Goal: Feedback & Contribution: Submit feedback/report problem

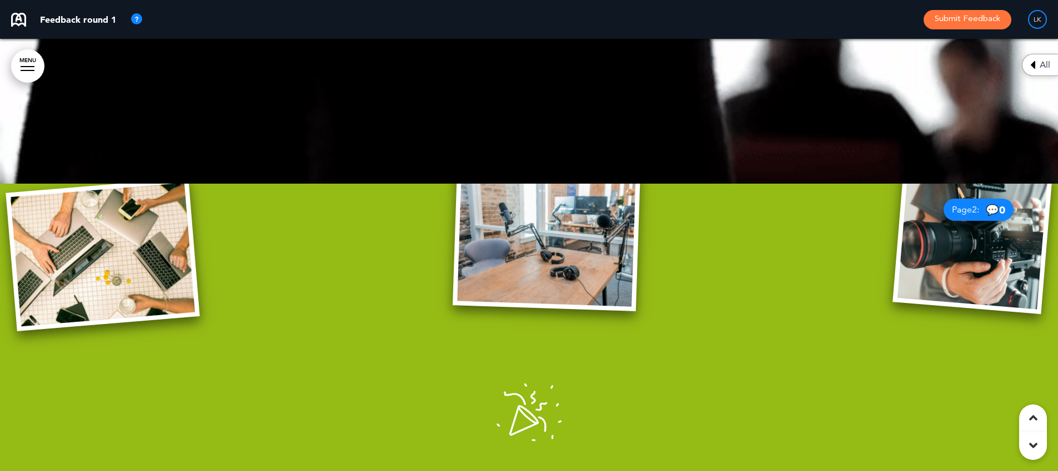
scroll to position [134, 0]
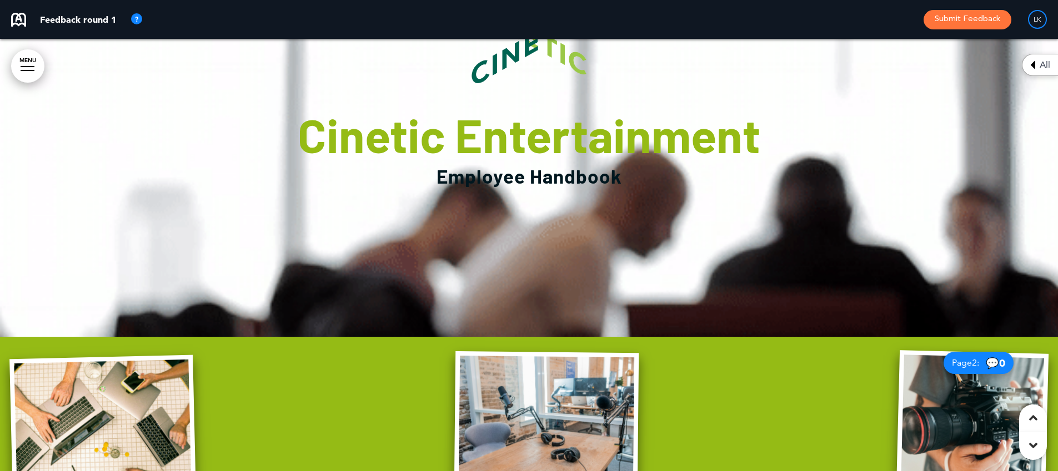
click at [102, 23] on p "Feedback round 1" at bounding box center [78, 19] width 76 height 9
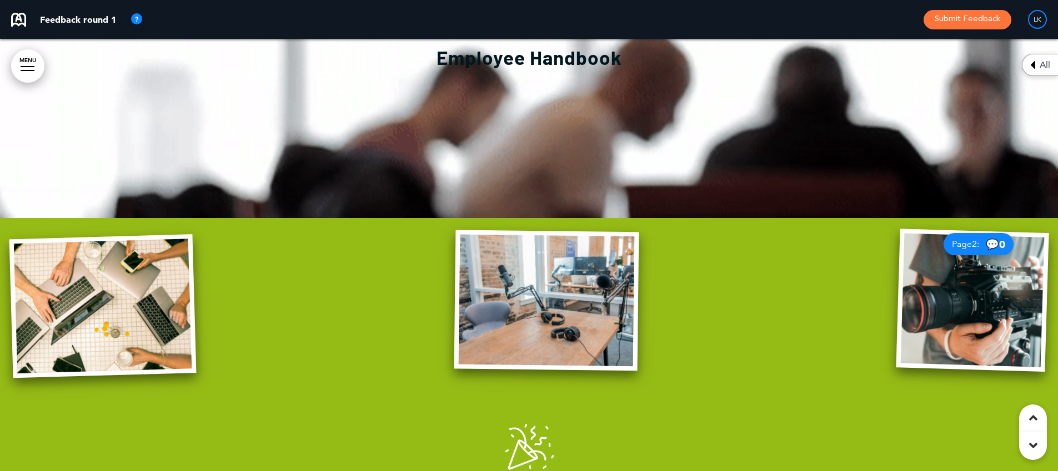
scroll to position [355, 0]
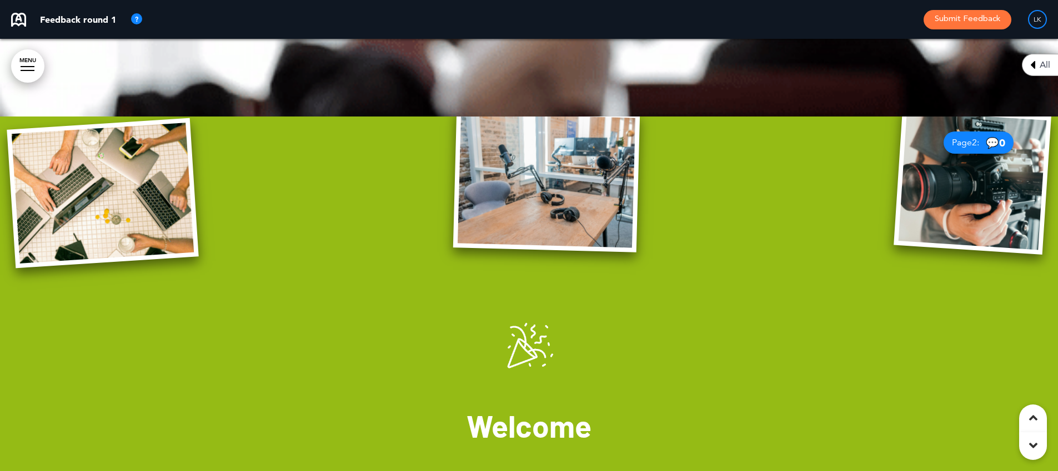
click at [577, 198] on img at bounding box center [546, 181] width 187 height 144
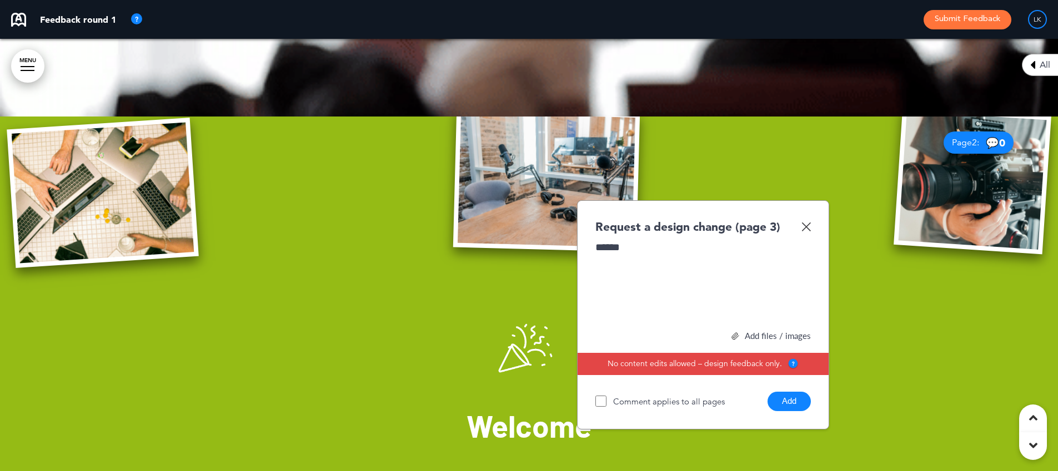
click at [790, 332] on div "Add files / images" at bounding box center [702, 336] width 215 height 8
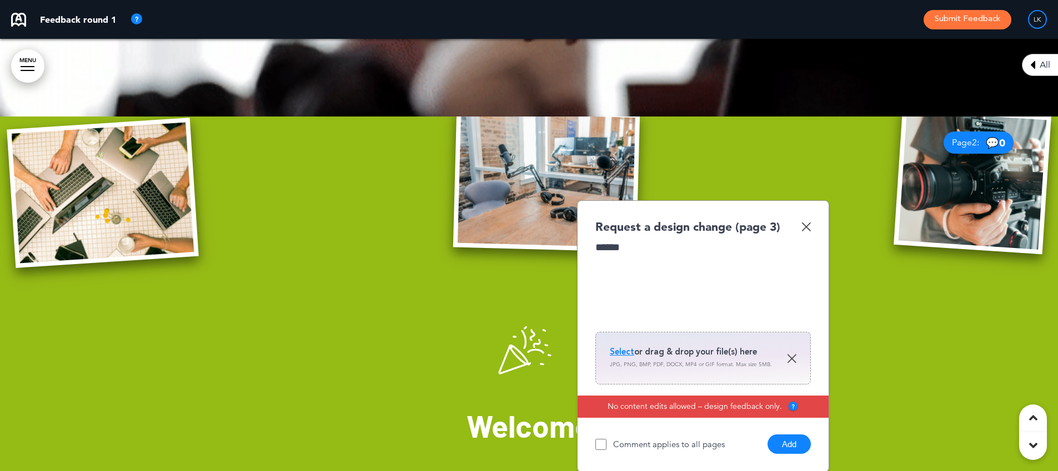
click at [608, 351] on div "Select or drag & drop your file(s) here JPG, PNG, BMP, PDF, DOCX, MP4 or GIF fo…" at bounding box center [702, 358] width 215 height 53
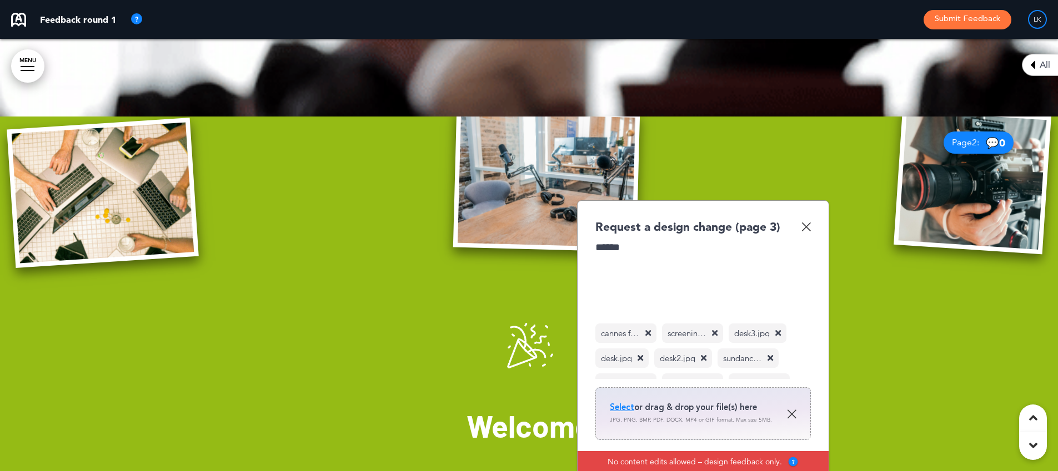
click at [644, 249] on div "******" at bounding box center [702, 281] width 215 height 83
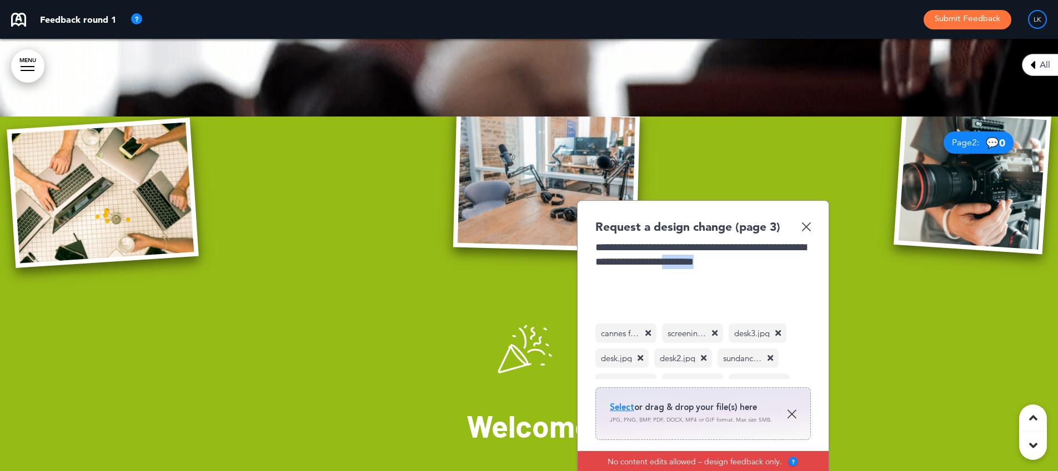
drag, startPoint x: 753, startPoint y: 260, endPoint x: 819, endPoint y: 263, distance: 66.1
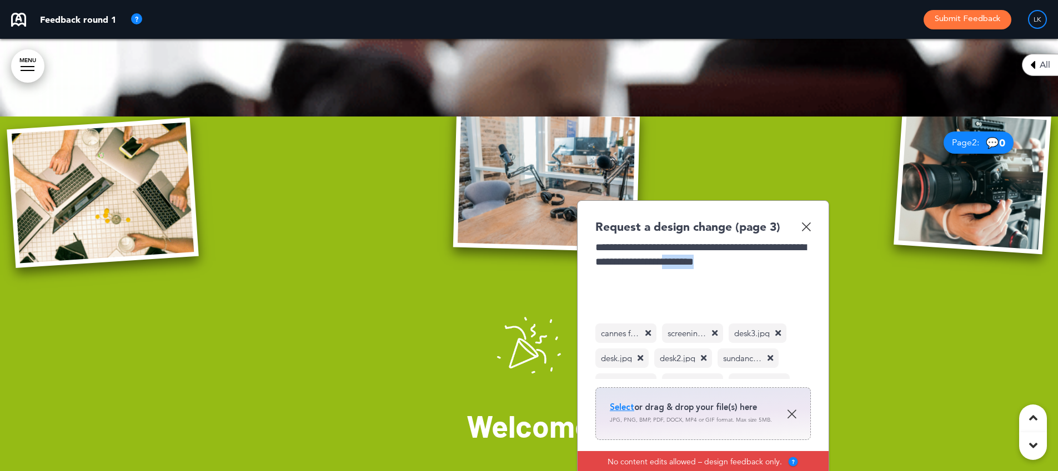
click at [819, 263] on div "**********" at bounding box center [703, 364] width 252 height 328
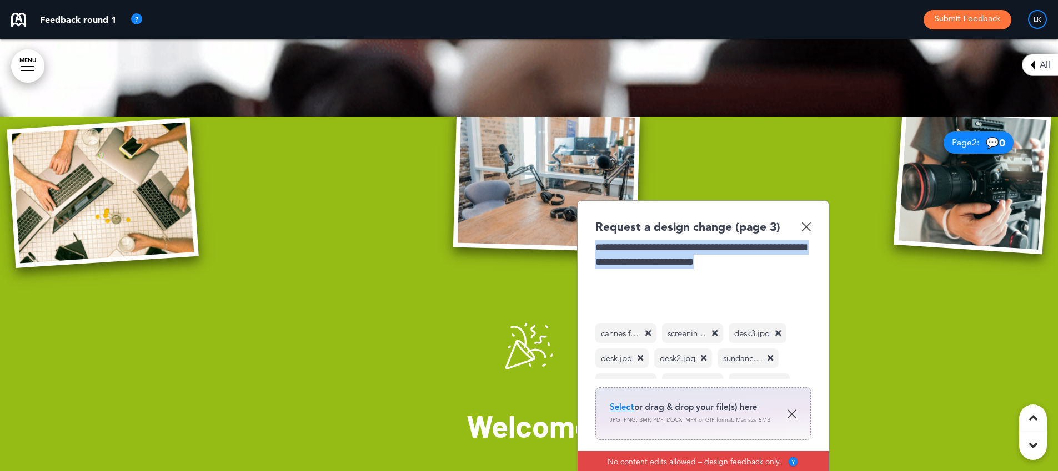
drag, startPoint x: 802, startPoint y: 265, endPoint x: 616, endPoint y: 247, distance: 186.3
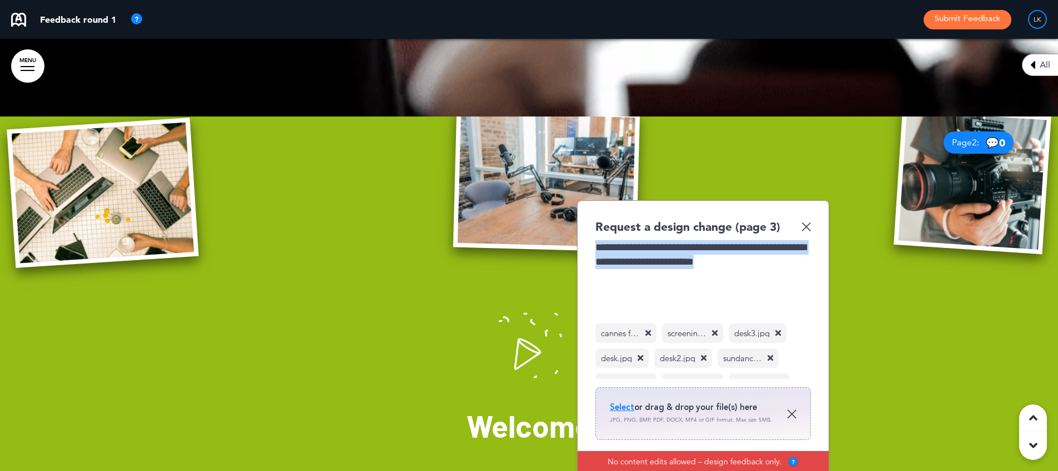
click at [591, 227] on div "**********" at bounding box center [703, 364] width 252 height 328
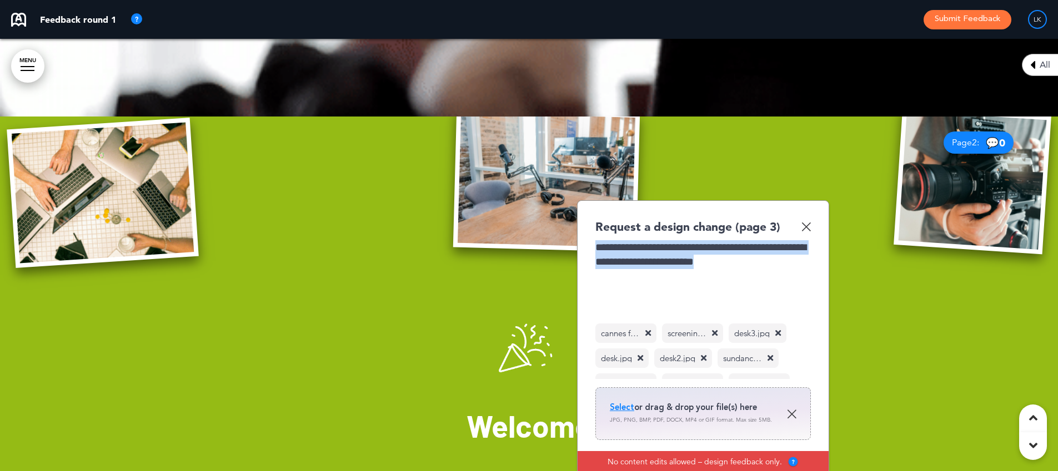
copy div "**********"
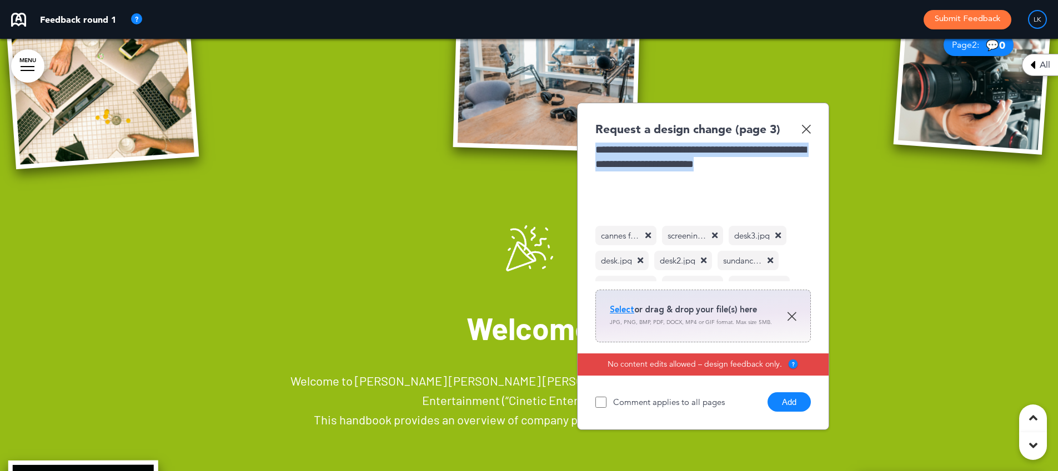
scroll to position [454, 0]
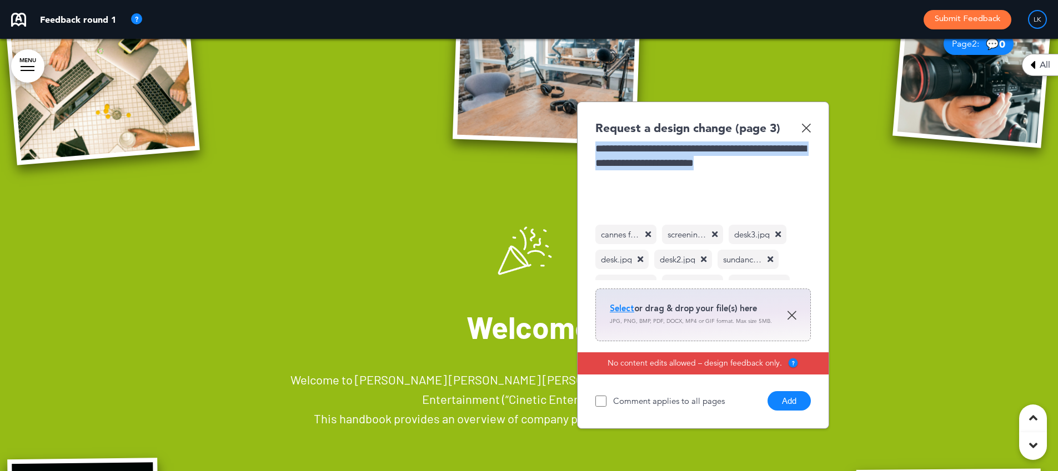
click at [800, 402] on button "Add" at bounding box center [789, 401] width 43 height 19
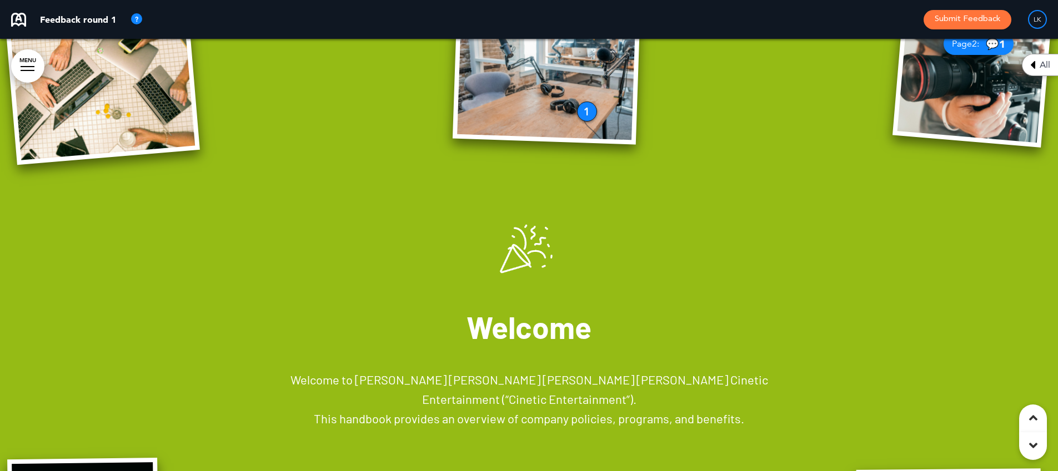
scroll to position [232, 0]
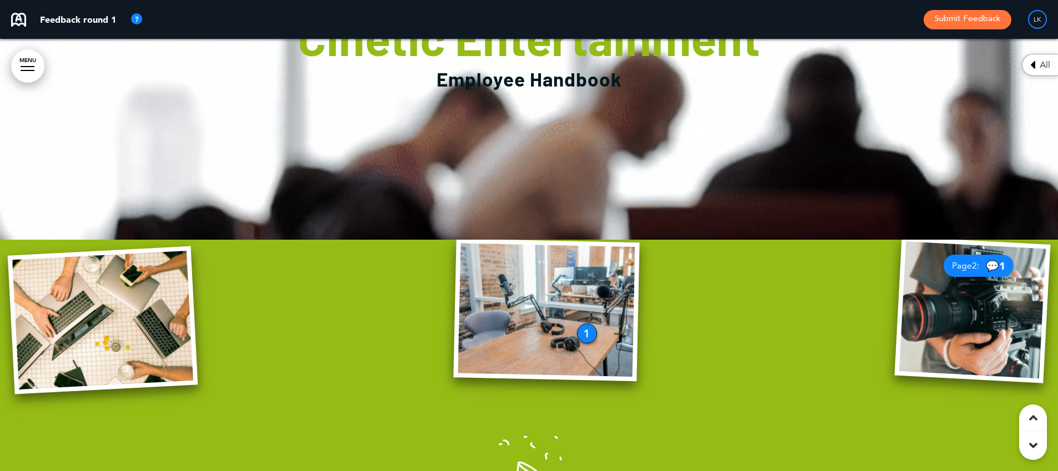
click at [943, 340] on img at bounding box center [973, 310] width 156 height 147
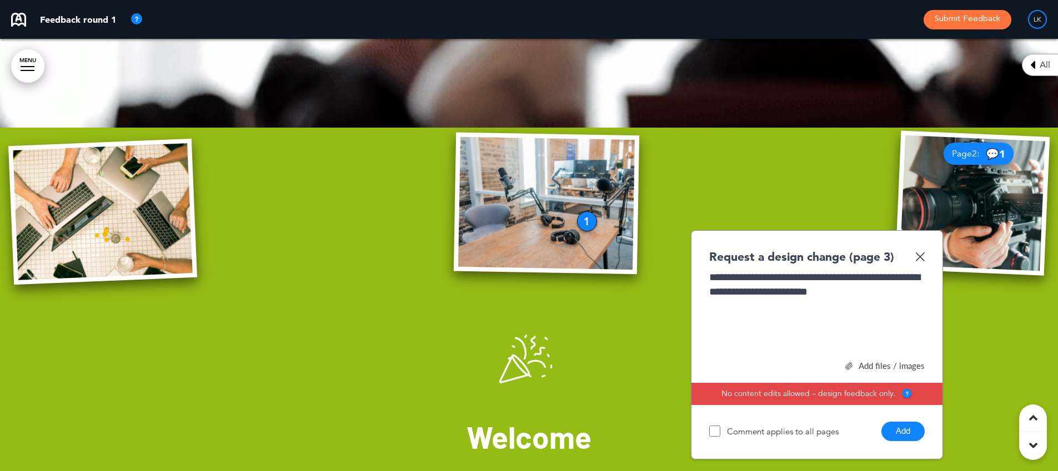
scroll to position [458, 0]
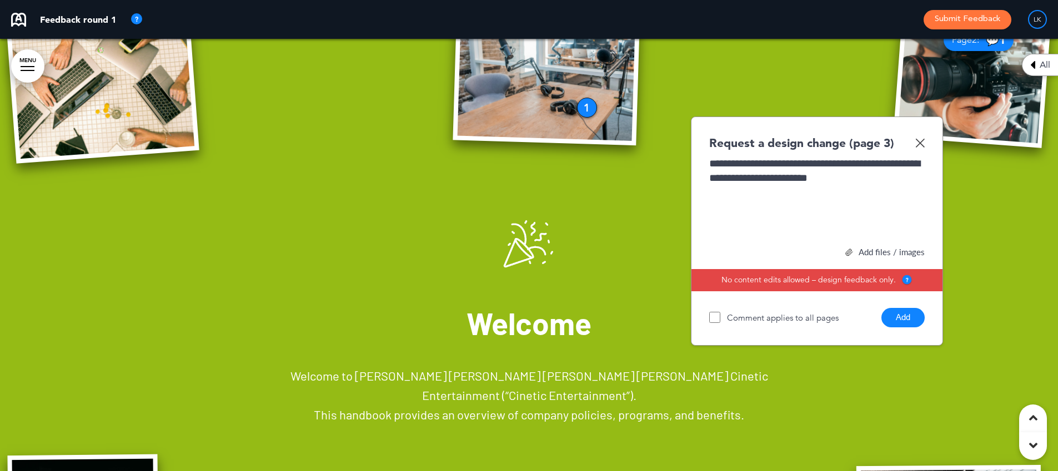
drag, startPoint x: 899, startPoint y: 316, endPoint x: 882, endPoint y: 319, distance: 17.0
click at [899, 316] on button "Add" at bounding box center [902, 317] width 43 height 19
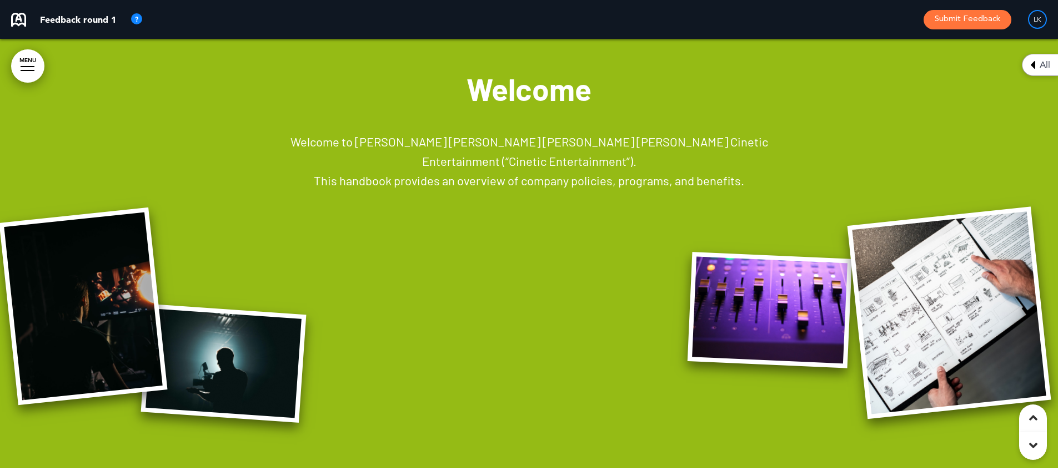
scroll to position [713, 0]
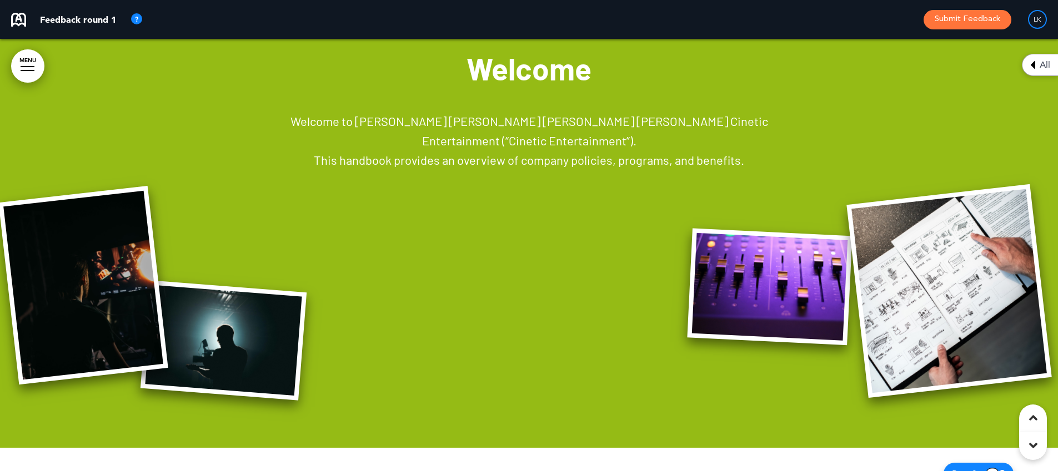
click at [476, 264] on div at bounding box center [529, 103] width 1058 height 689
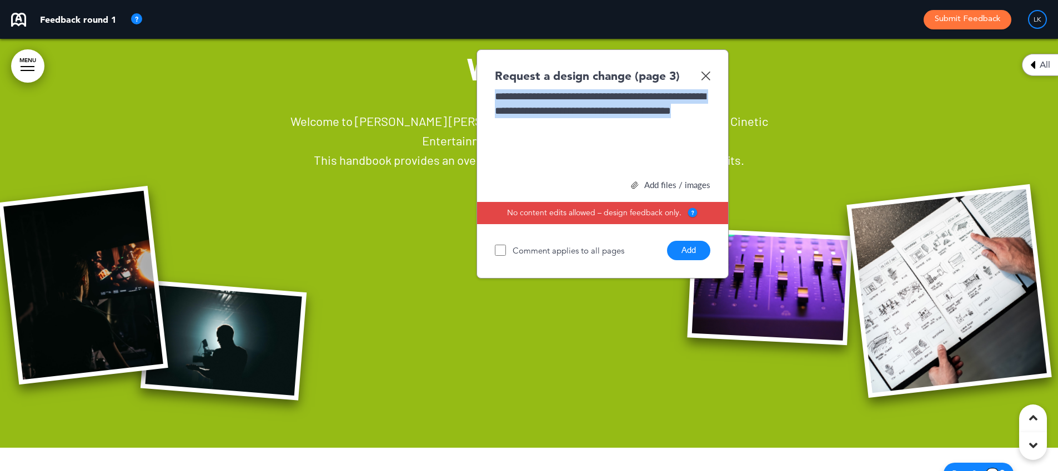
drag, startPoint x: 586, startPoint y: 115, endPoint x: 460, endPoint y: 78, distance: 131.8
click at [460, 78] on div "**********" at bounding box center [529, 103] width 1058 height 689
copy div "**********"
click at [689, 241] on button "Add" at bounding box center [688, 250] width 43 height 19
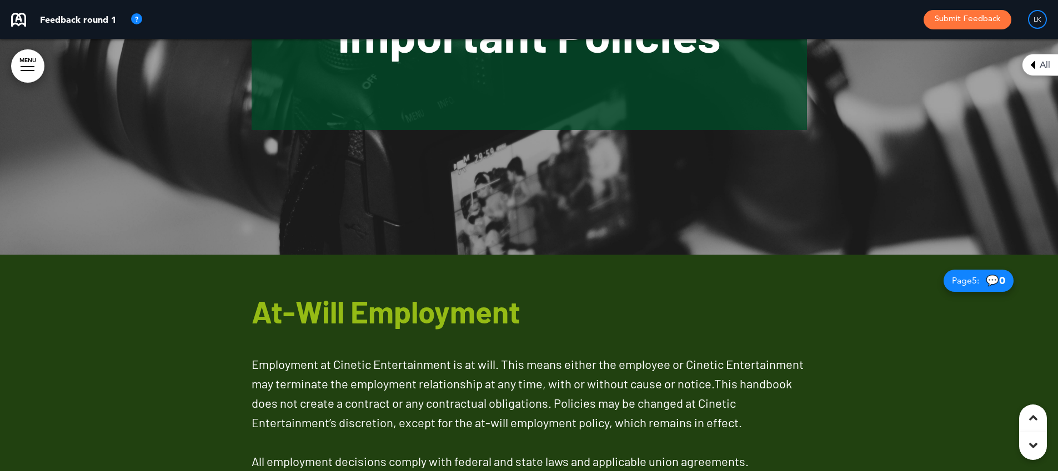
click at [940, 154] on div at bounding box center [529, 38] width 1058 height 433
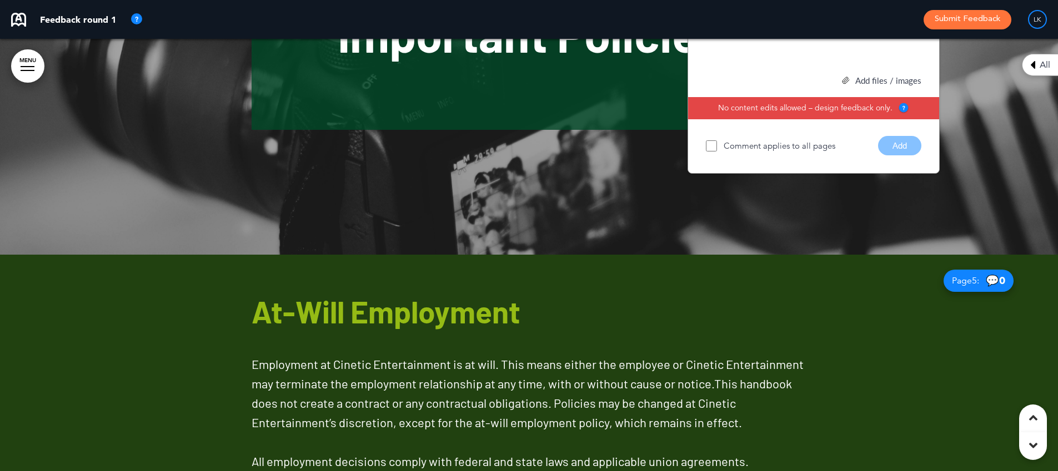
scroll to position [1392, 0]
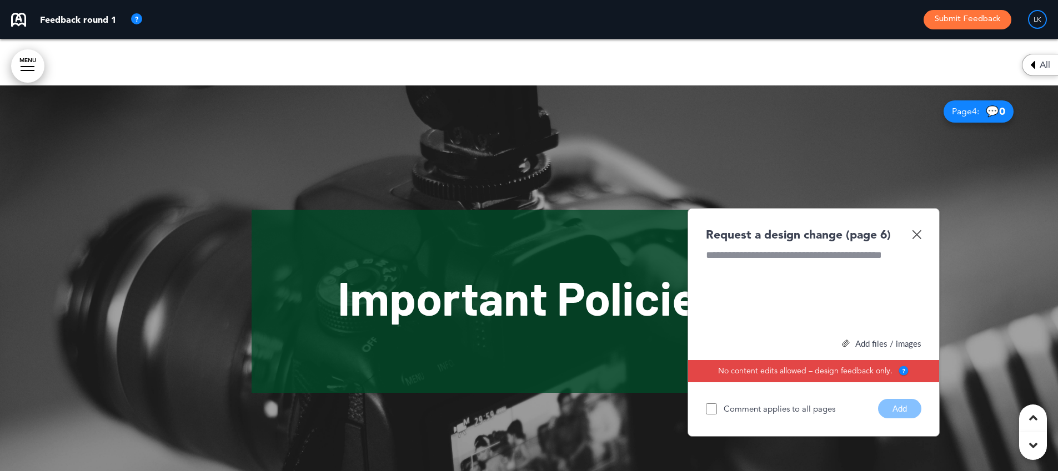
paste div
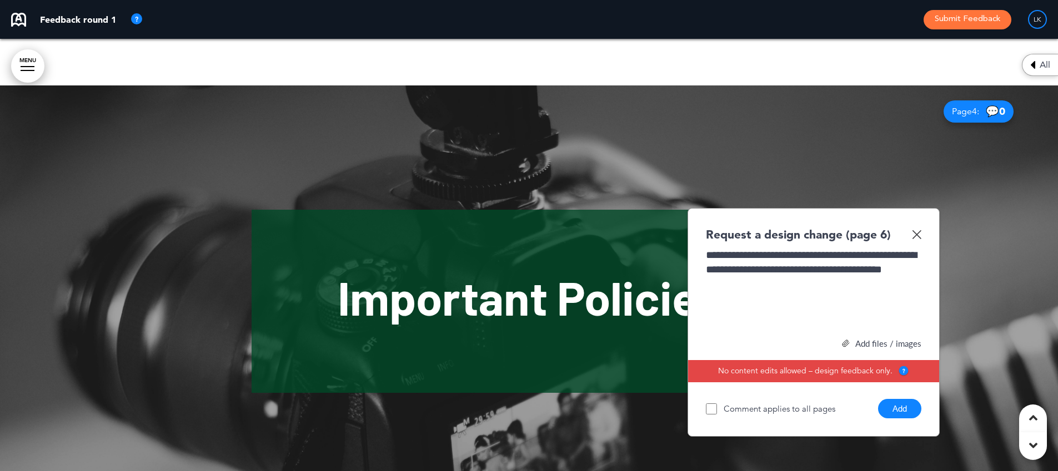
click at [906, 399] on button "Add" at bounding box center [899, 408] width 43 height 19
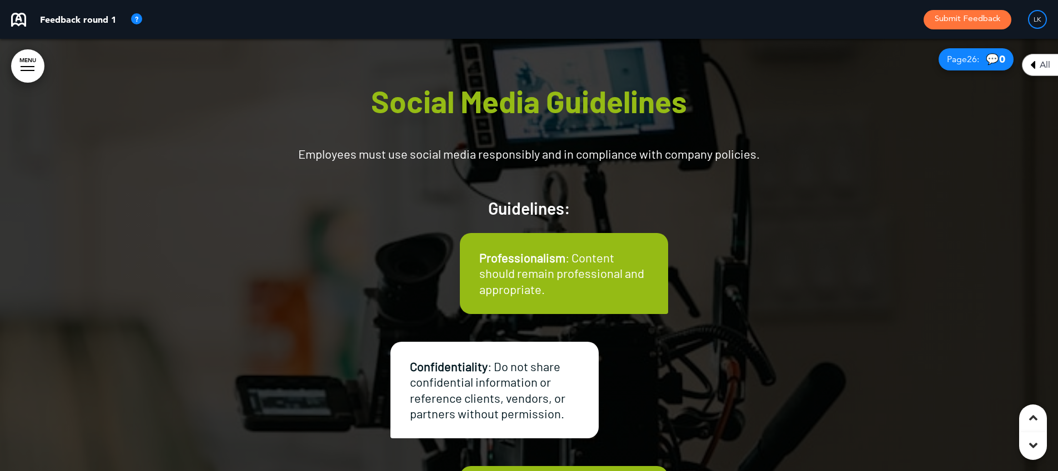
scroll to position [10774, 0]
click at [865, 257] on div at bounding box center [529, 406] width 1058 height 746
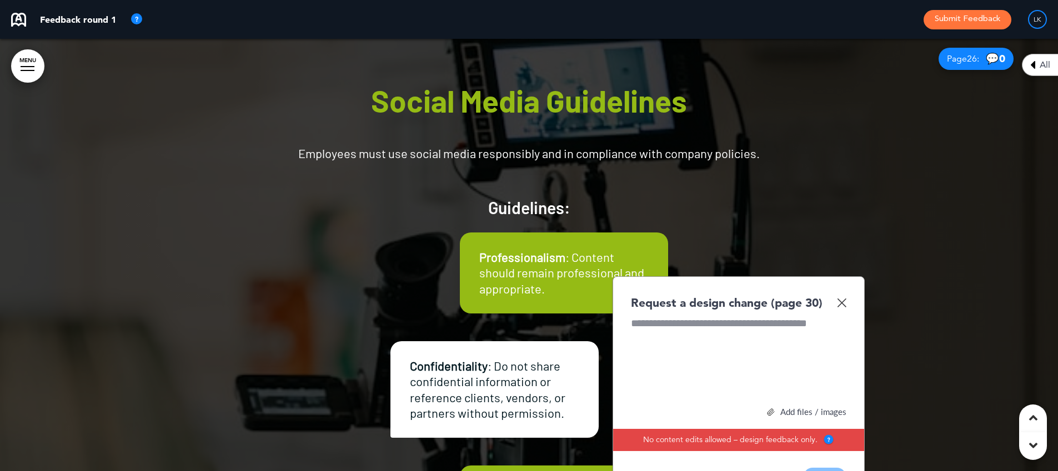
paste div
click at [844, 295] on div "Request a design change (page 30)" at bounding box center [738, 303] width 215 height 16
click at [842, 298] on img at bounding box center [841, 302] width 9 height 9
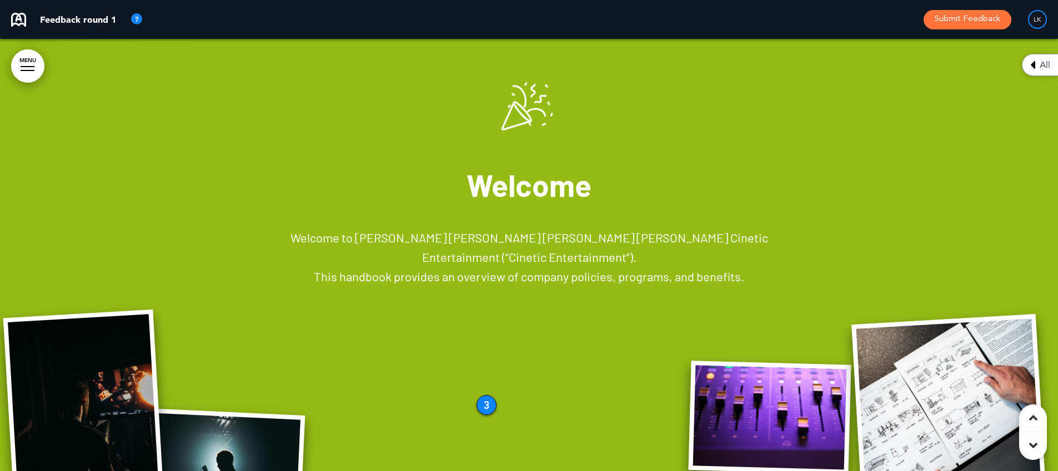
scroll to position [706, 0]
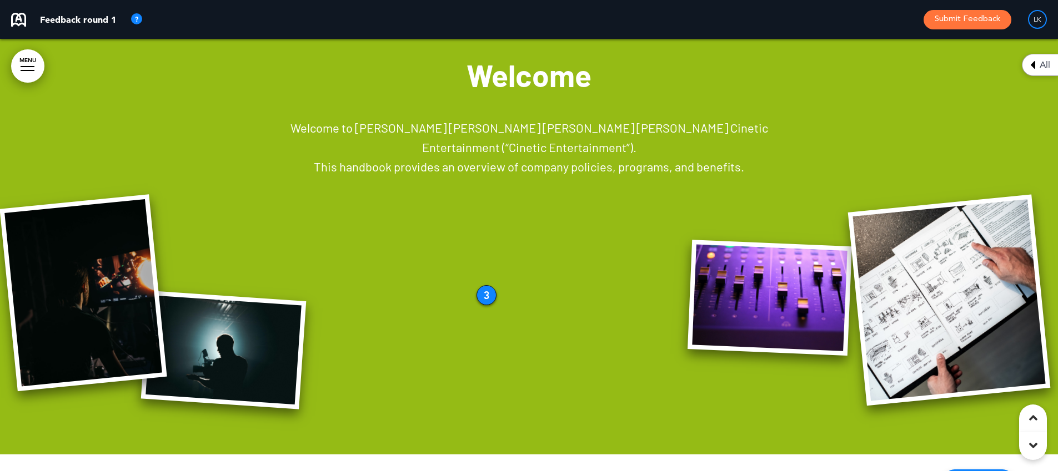
click at [478, 285] on div "3" at bounding box center [486, 295] width 20 height 20
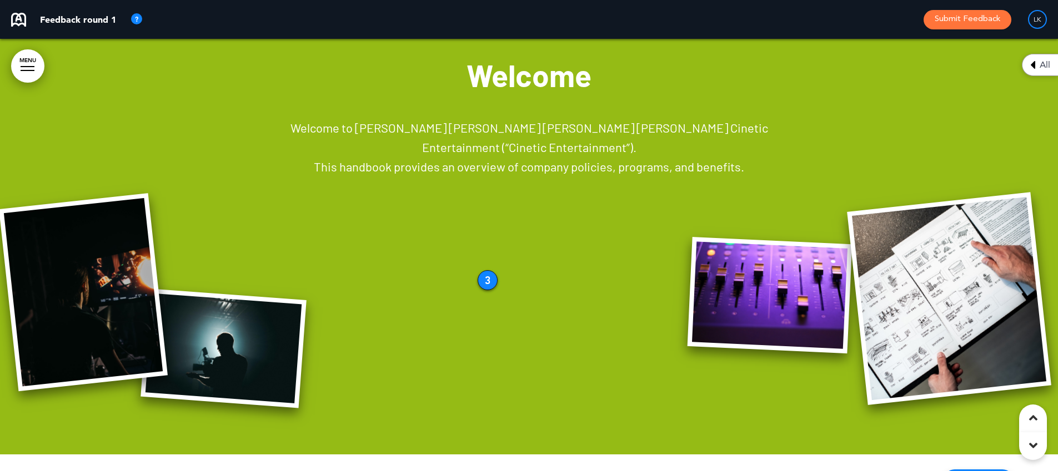
click at [488, 280] on div "3" at bounding box center [488, 280] width 20 height 20
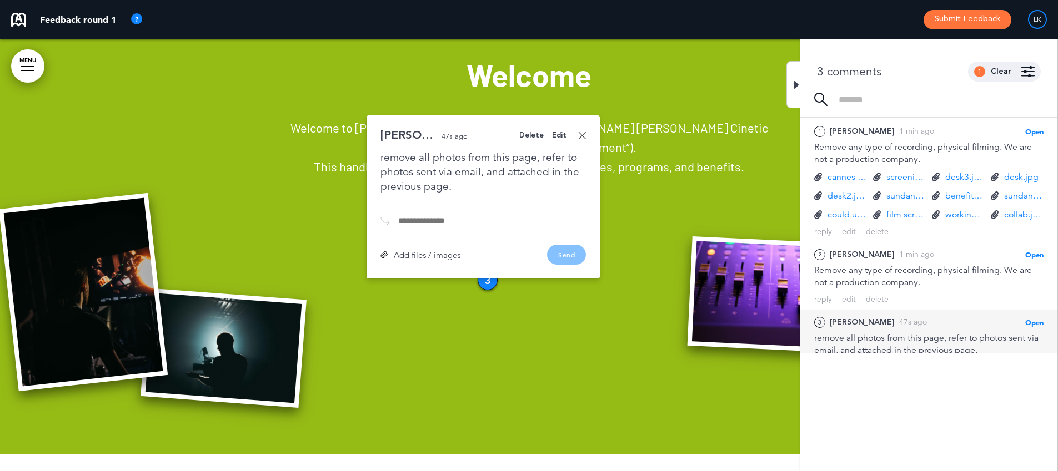
scroll to position [68, 0]
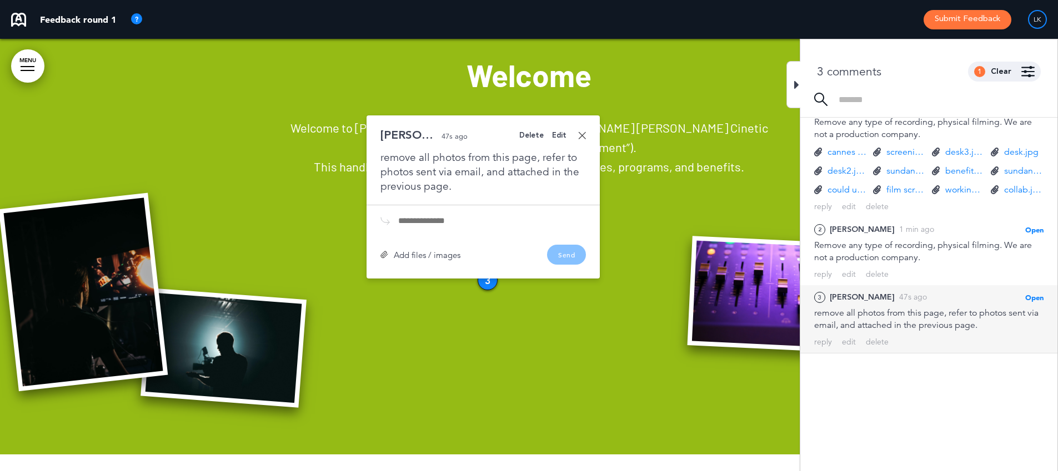
click at [586, 116] on div "Delete Edit Lindsey K. 47s ago remove all photos from this page, refer to photo…" at bounding box center [483, 197] width 233 height 163
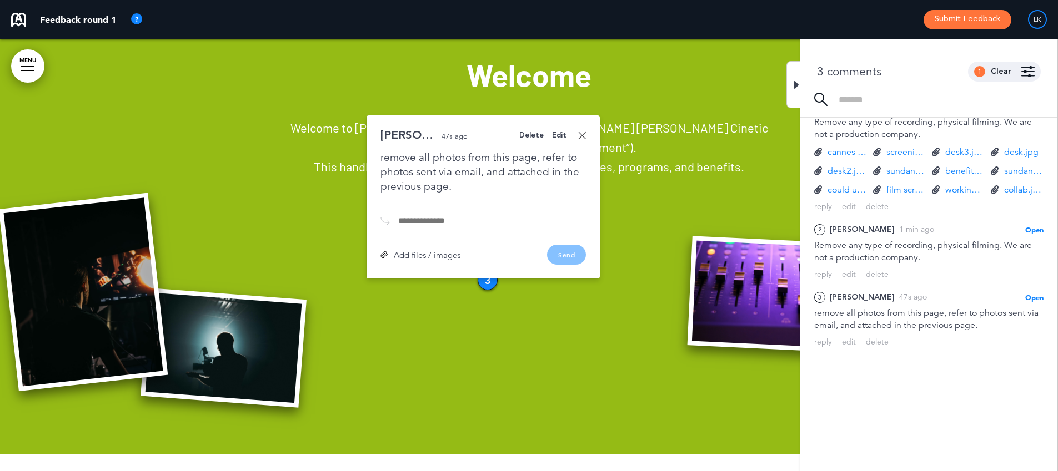
click at [582, 132] on link at bounding box center [582, 136] width 8 height 8
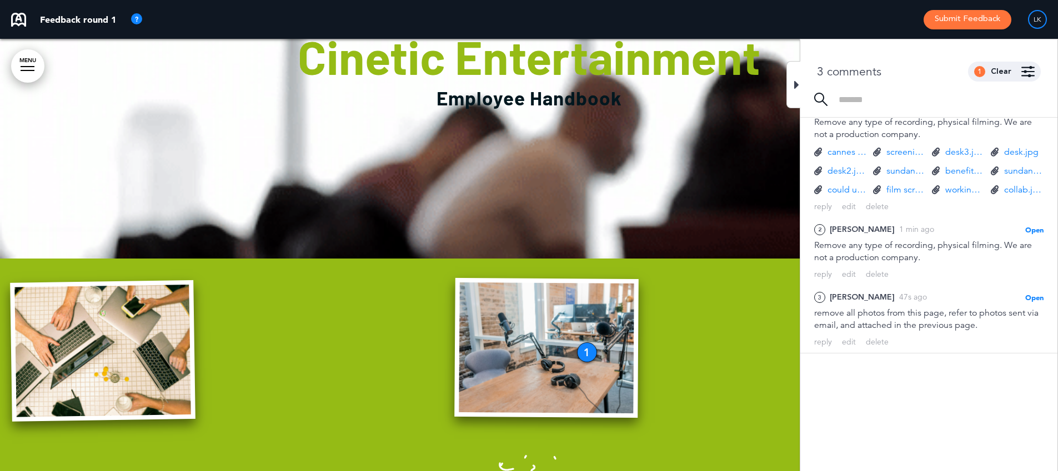
scroll to position [244, 0]
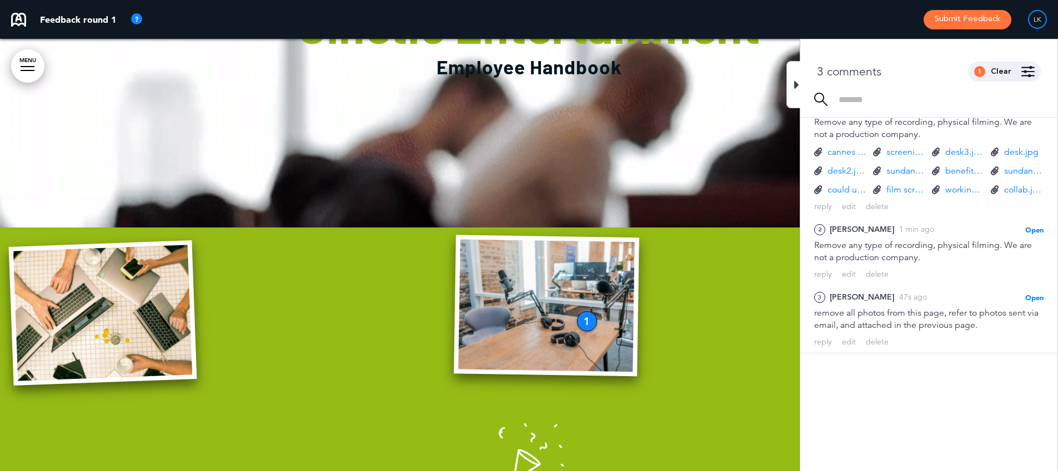
click at [578, 315] on div "1" at bounding box center [587, 322] width 20 height 20
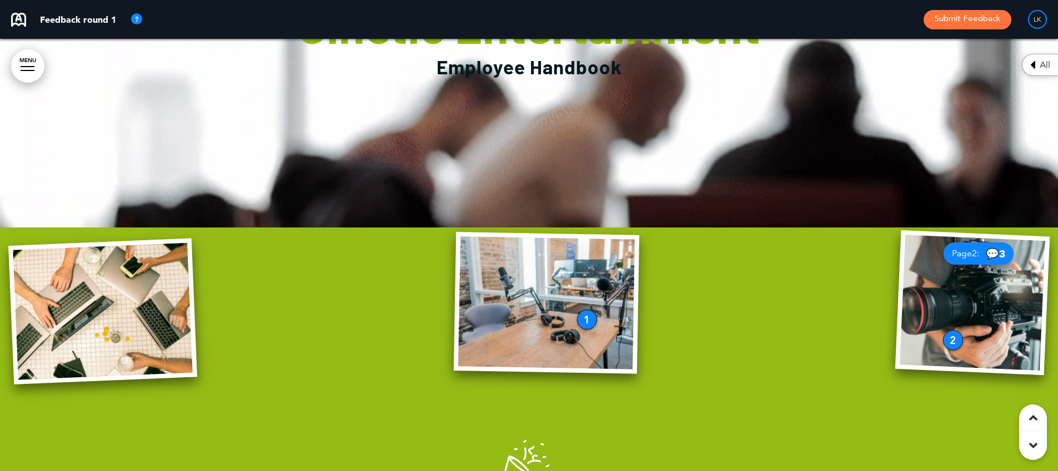
click at [584, 319] on div "1" at bounding box center [587, 320] width 20 height 20
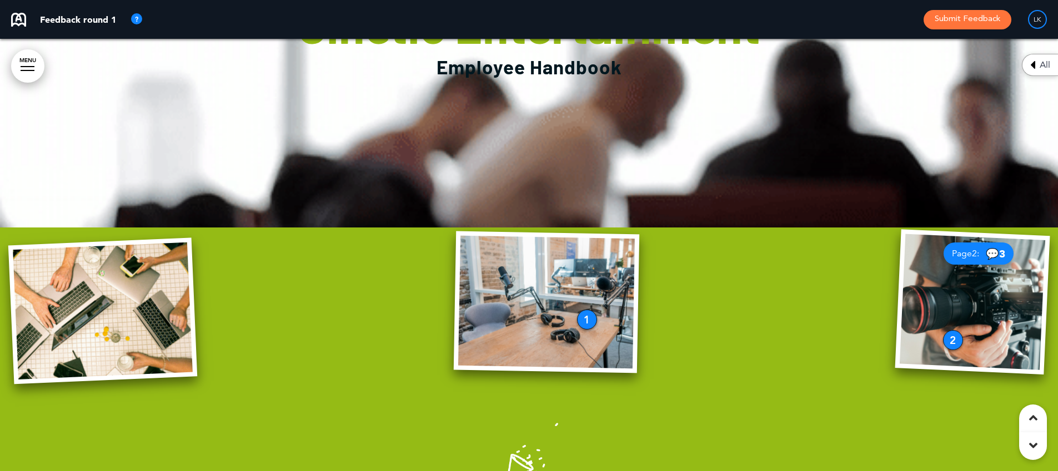
click at [592, 323] on div "1" at bounding box center [587, 320] width 20 height 20
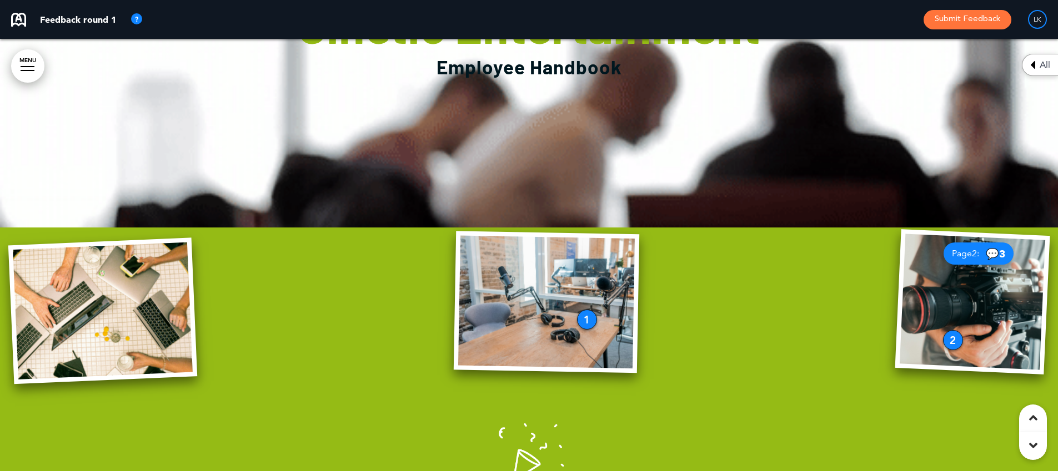
click at [586, 318] on div "1" at bounding box center [587, 320] width 20 height 20
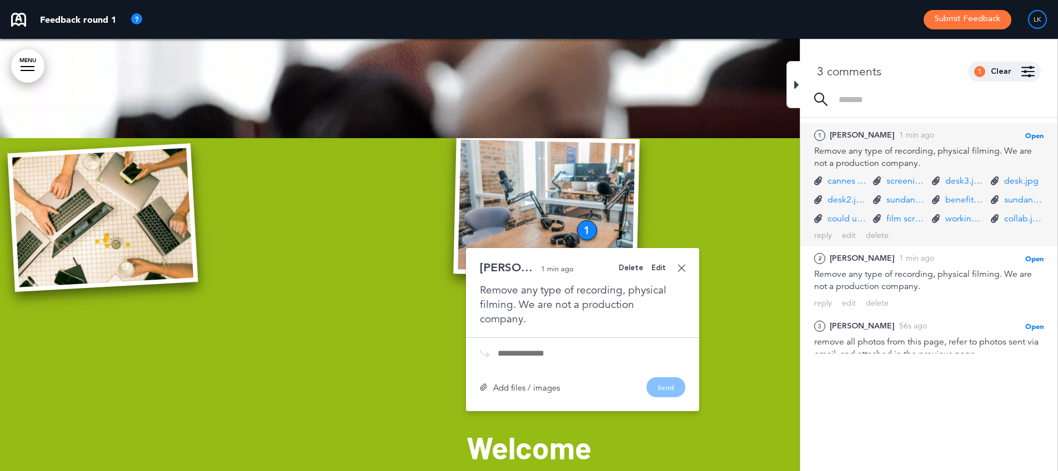
scroll to position [17, 0]
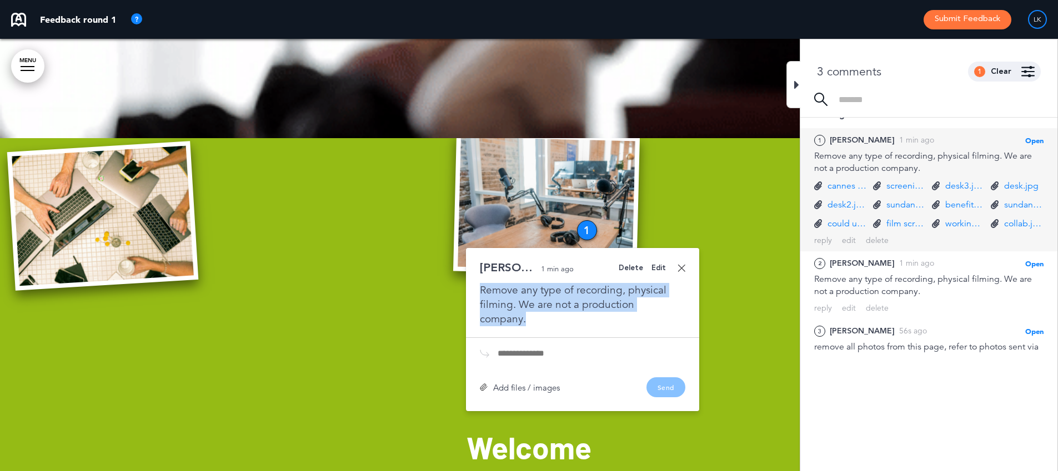
drag, startPoint x: 553, startPoint y: 322, endPoint x: 478, endPoint y: 283, distance: 85.2
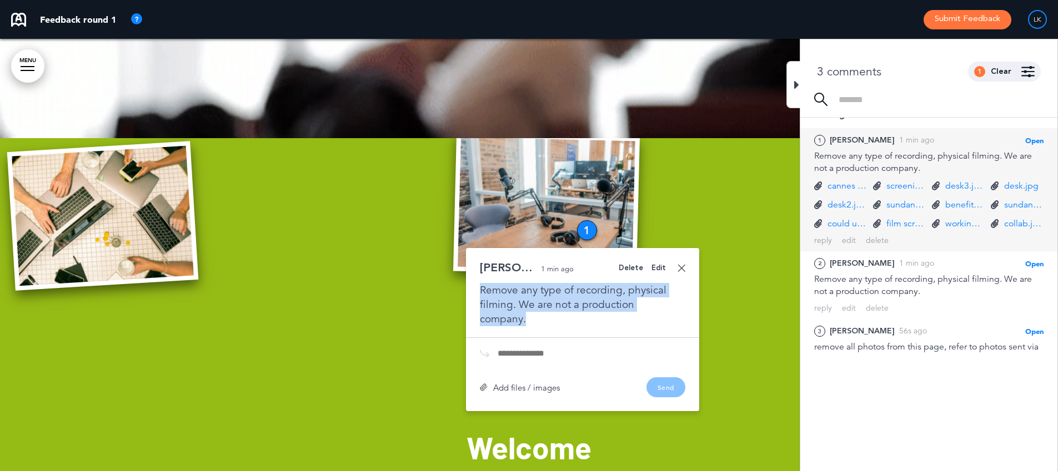
click at [478, 283] on div "Delete Edit Lindsey K. 1 min ago Remove any type of recording, physical filming…" at bounding box center [582, 329] width 233 height 163
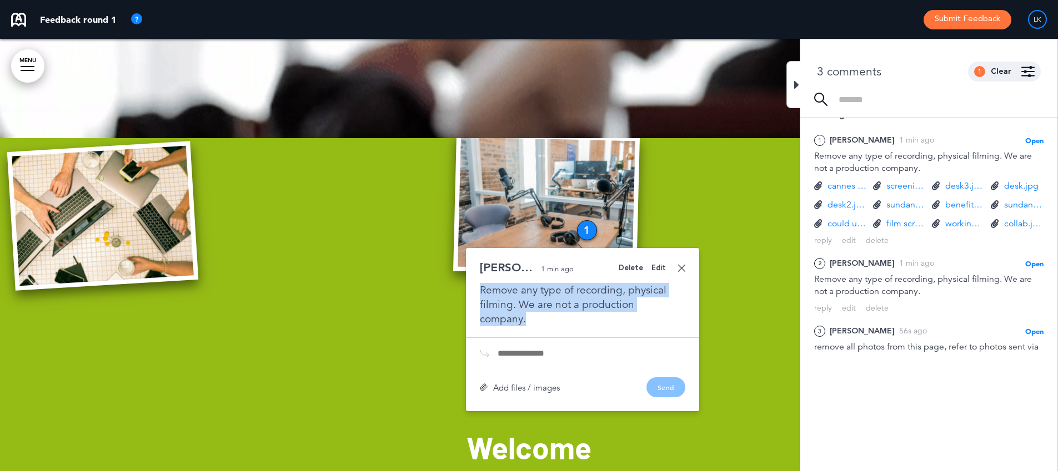
copy div "Remove any type of recording, physical filming. We are not a production company."
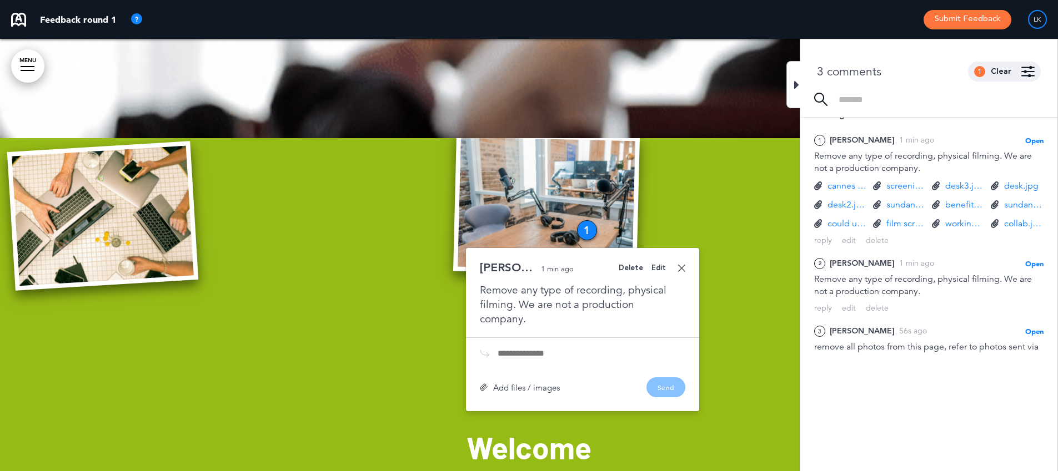
click at [685, 270] on div "Delete Edit Lindsey K. 1 min ago Remove any type of recording, physical filming…" at bounding box center [582, 329] width 233 height 163
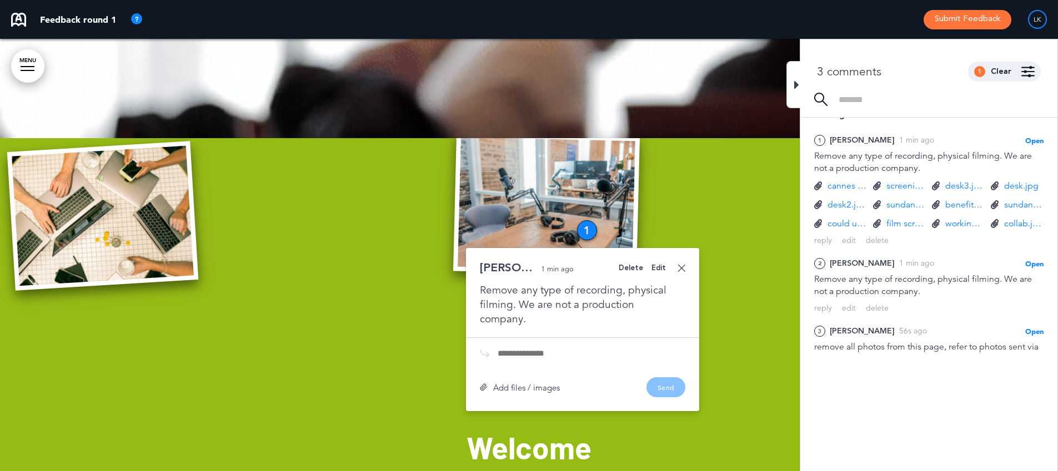
click at [684, 269] on link at bounding box center [682, 268] width 8 height 8
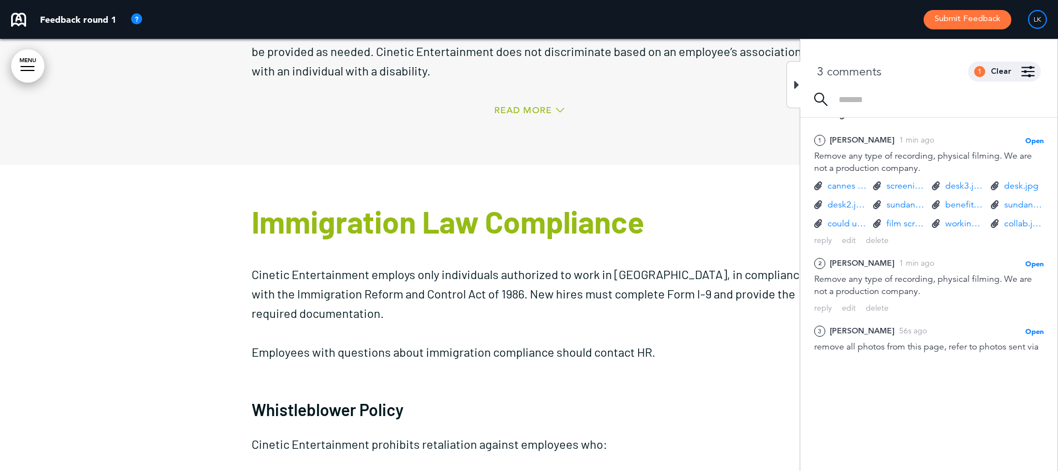
scroll to position [3912, 0]
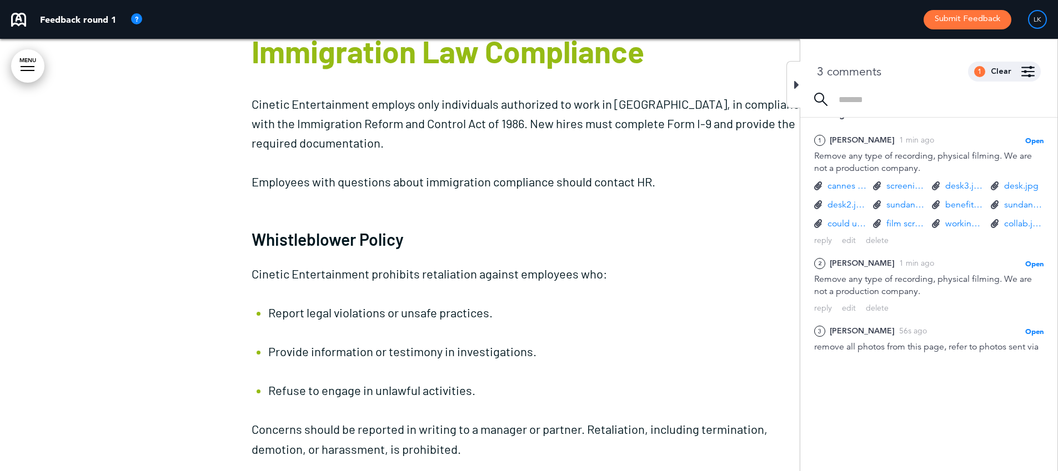
click at [777, 94] on p "Cinetic Entertainment employs only individuals authorized to work in [GEOGRAPHI…" at bounding box center [529, 123] width 555 height 59
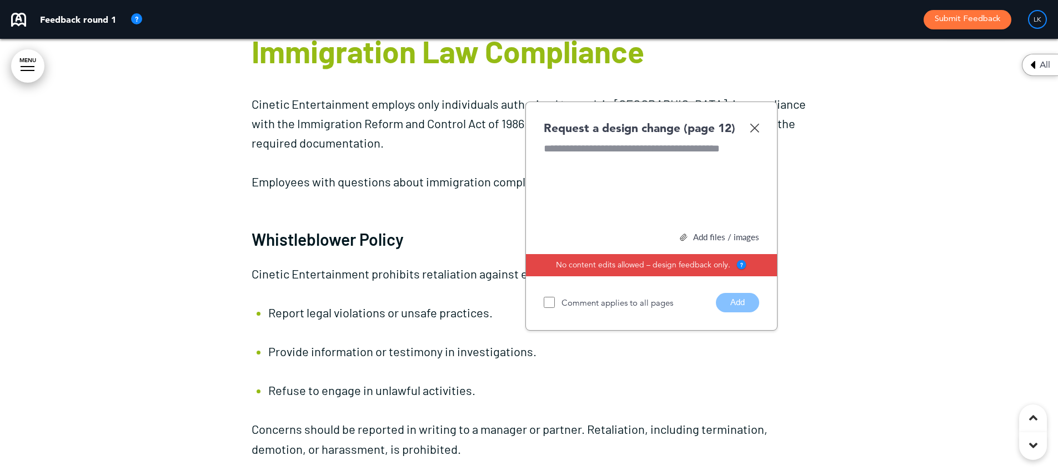
click at [752, 123] on img at bounding box center [754, 127] width 9 height 9
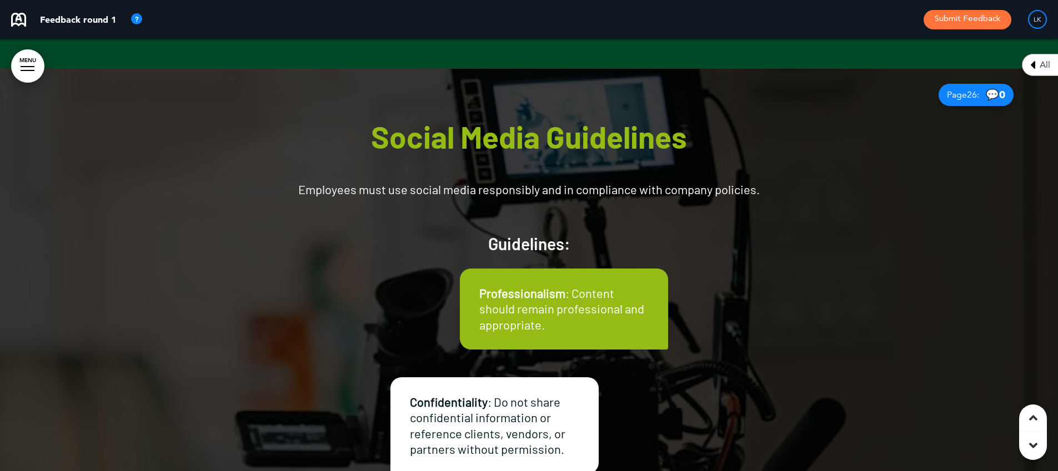
scroll to position [10634, 0]
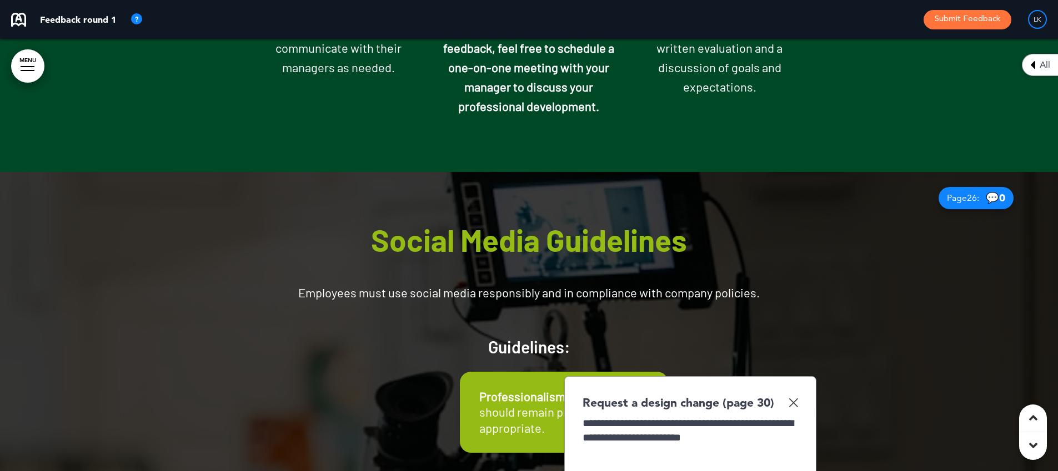
click at [614, 423] on span "**********" at bounding box center [688, 430] width 210 height 25
click at [719, 322] on h6 "Guidelines:" at bounding box center [529, 338] width 555 height 33
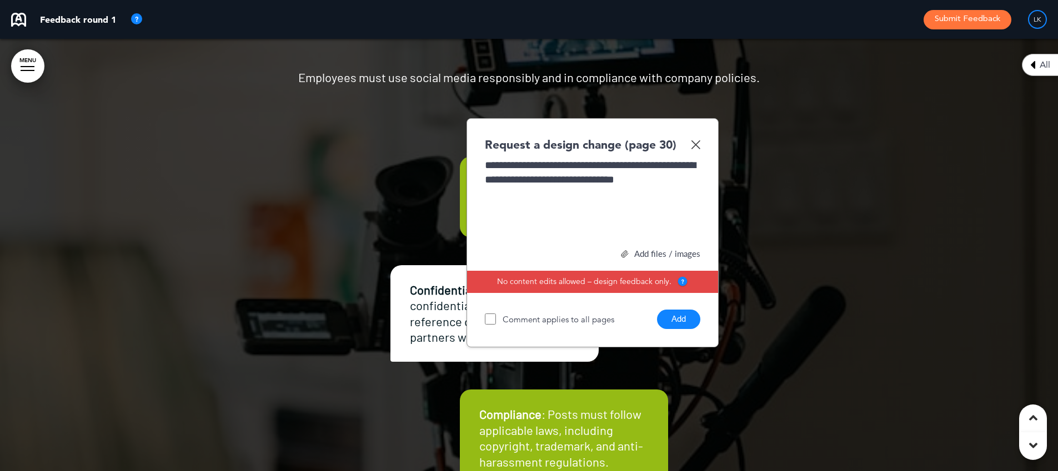
scroll to position [10963, 0]
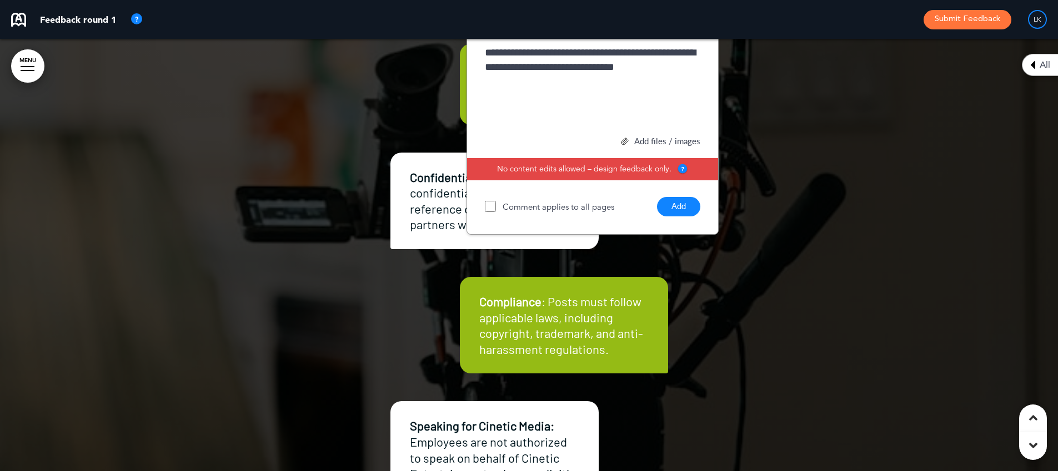
click at [678, 197] on button "Add" at bounding box center [678, 206] width 43 height 19
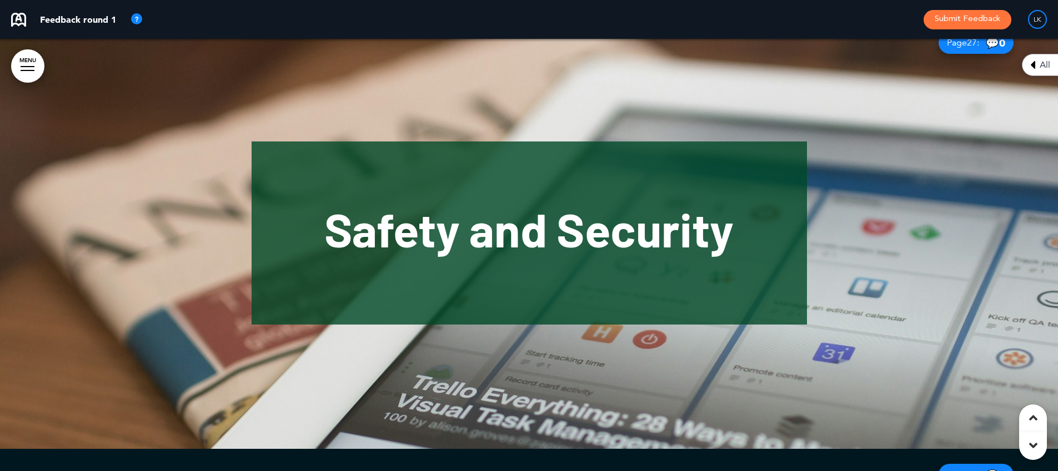
scroll to position [11549, 0]
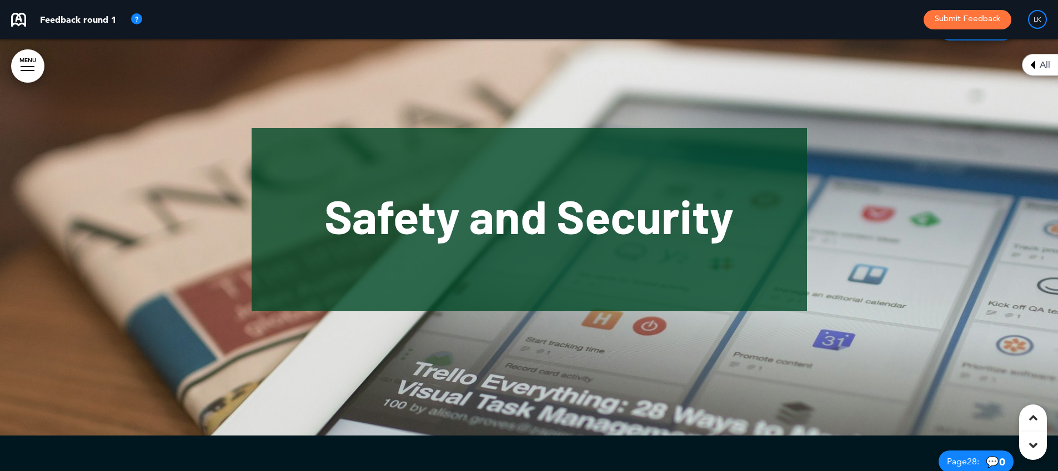
click at [859, 184] on div at bounding box center [529, 219] width 1058 height 433
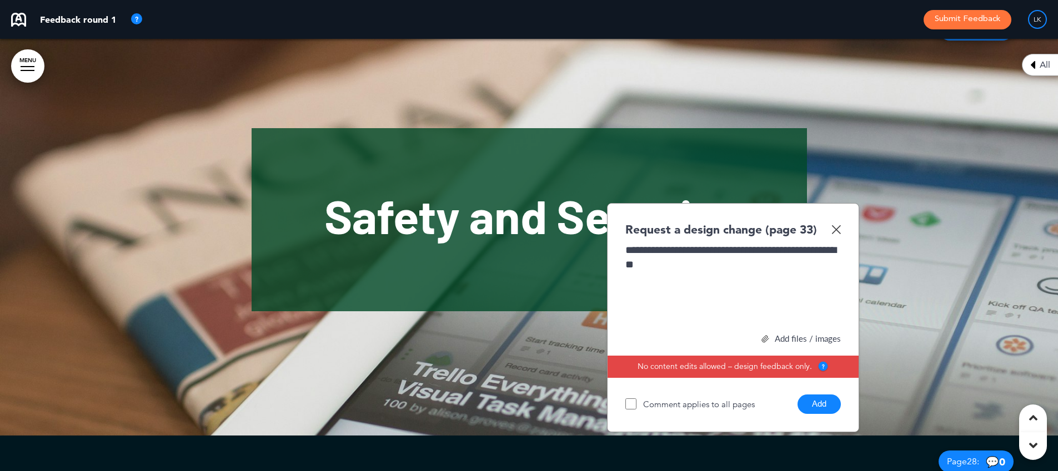
click at [830, 395] on button "Add" at bounding box center [818, 404] width 43 height 19
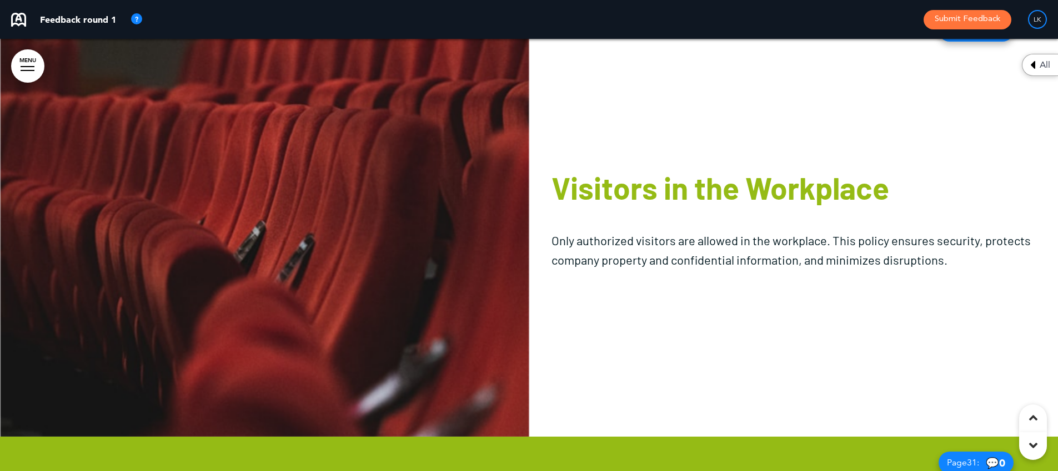
scroll to position [12658, 0]
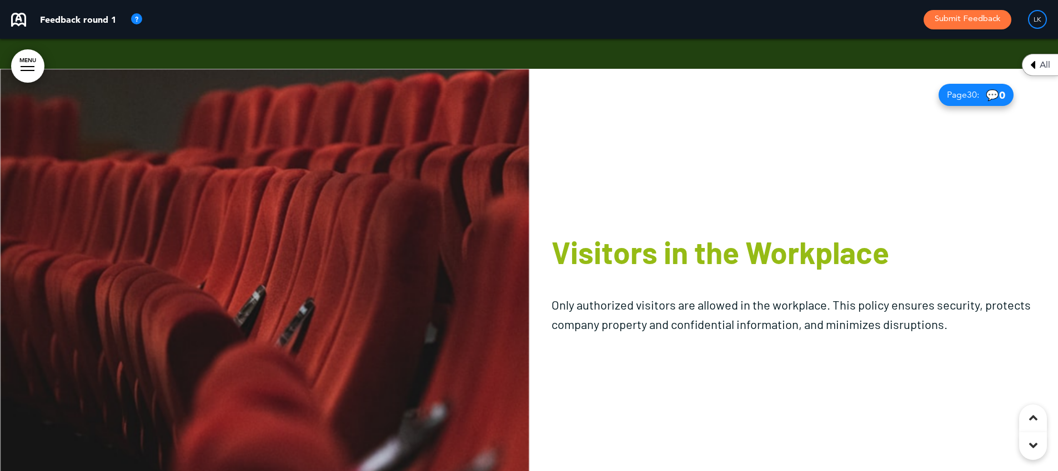
click at [407, 202] on img at bounding box center [264, 285] width 529 height 433
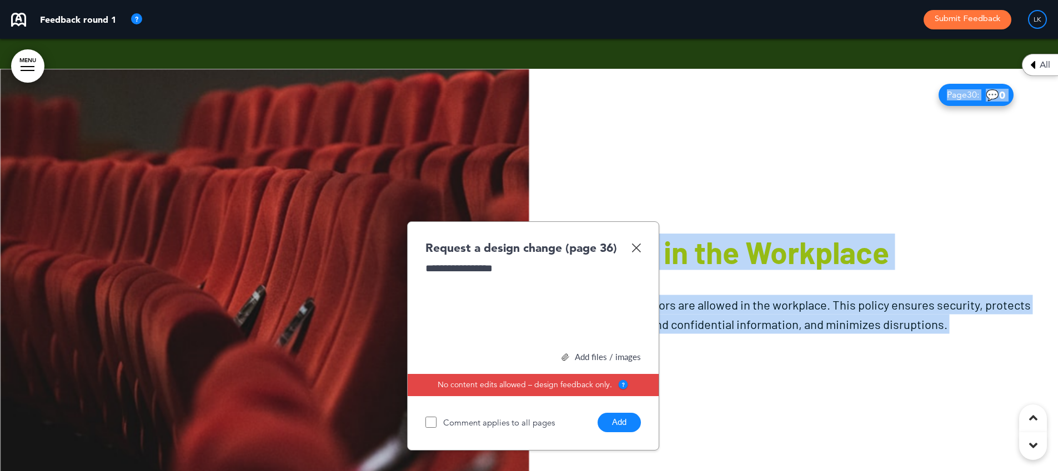
drag, startPoint x: 494, startPoint y: 212, endPoint x: 596, endPoint y: 160, distance: 114.7
click at [654, 107] on div "**********" at bounding box center [529, 285] width 1058 height 433
drag, startPoint x: 549, startPoint y: 215, endPoint x: 412, endPoint y: 204, distance: 137.6
click at [402, 199] on div "**********" at bounding box center [529, 285] width 1058 height 433
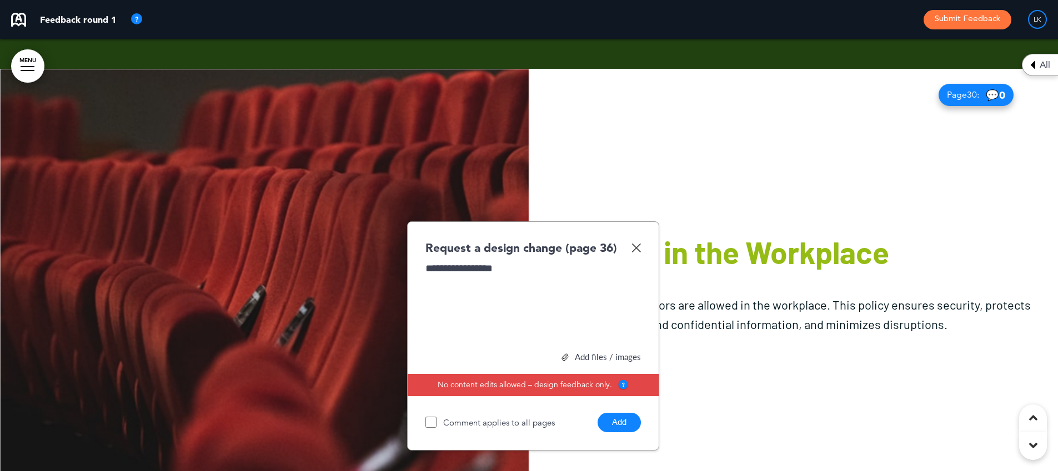
click at [489, 262] on div "**********" at bounding box center [532, 303] width 215 height 83
click at [642, 404] on div "**********" at bounding box center [533, 336] width 252 height 229
drag, startPoint x: 631, startPoint y: 403, endPoint x: 630, endPoint y: 413, distance: 9.6
click at [632, 413] on button "Add" at bounding box center [619, 422] width 43 height 19
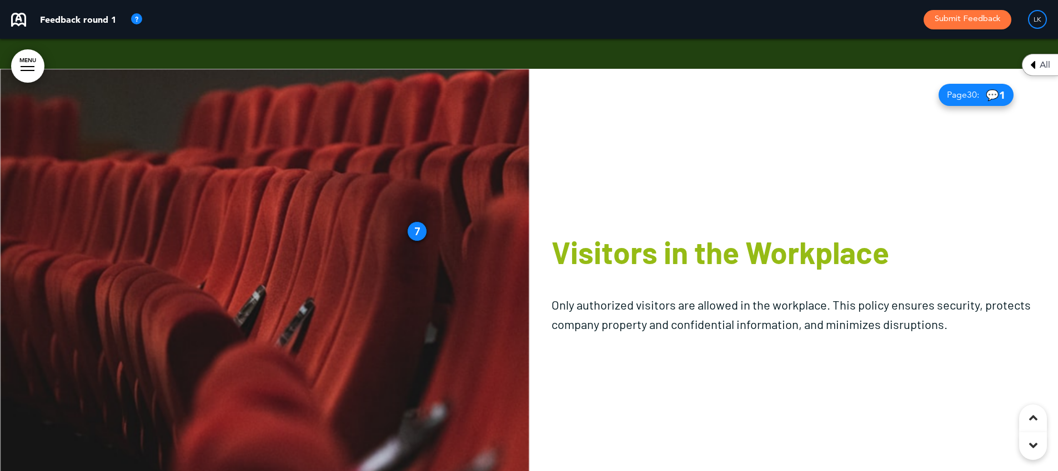
click at [406, 202] on img at bounding box center [264, 285] width 529 height 433
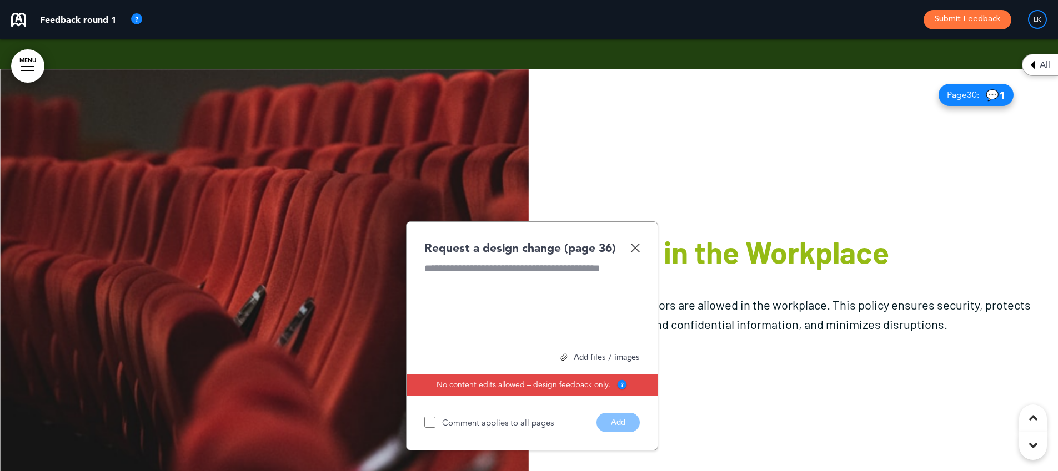
click at [638, 243] on img at bounding box center [634, 247] width 9 height 9
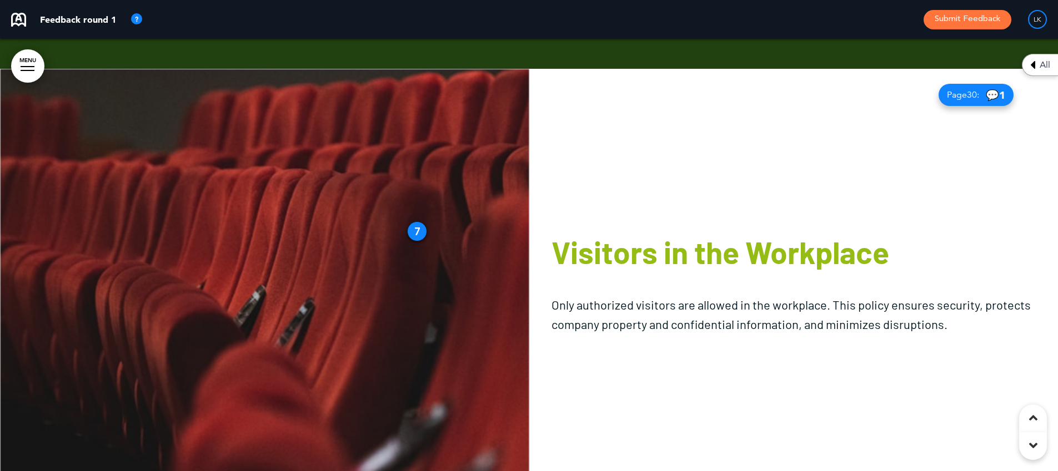
click at [416, 222] on div "7" at bounding box center [417, 232] width 20 height 20
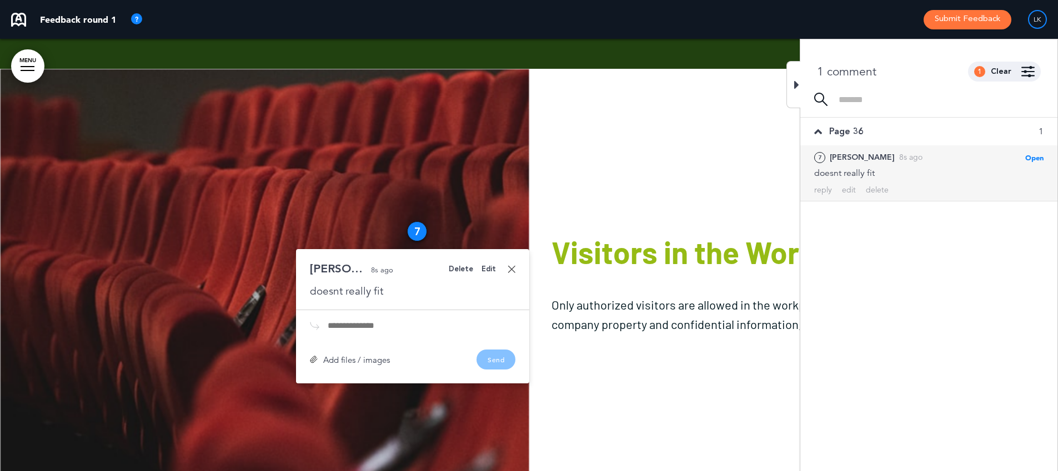
click at [409, 284] on div "doesnt really fit" at bounding box center [412, 291] width 205 height 14
click at [406, 284] on div "doesnt really fit" at bounding box center [412, 291] width 205 height 14
click at [382, 284] on div "doesnt really fit" at bounding box center [412, 291] width 205 height 14
click at [393, 284] on div "doesnt really fit" at bounding box center [412, 291] width 205 height 14
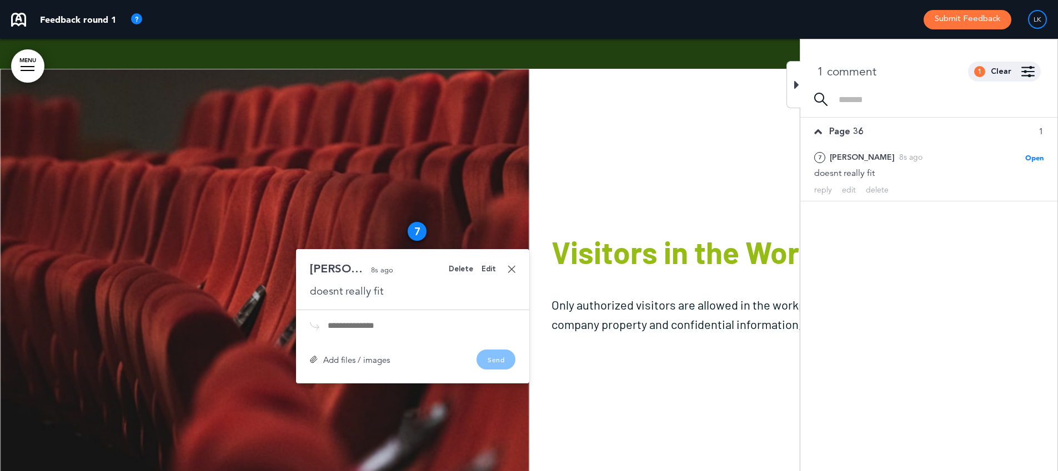
click at [383, 284] on div "doesnt really fit" at bounding box center [412, 291] width 205 height 14
click at [488, 266] on div "Edit" at bounding box center [488, 269] width 14 height 7
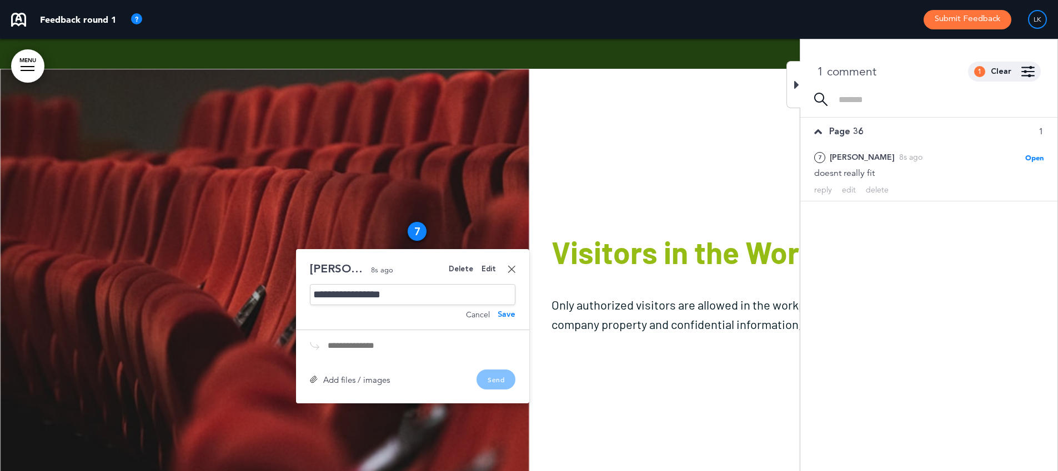
click at [403, 284] on div "**********" at bounding box center [412, 294] width 205 height 21
click at [498, 370] on div "Add files / images Send" at bounding box center [412, 380] width 205 height 20
click at [508, 311] on div "Save" at bounding box center [507, 315] width 18 height 8
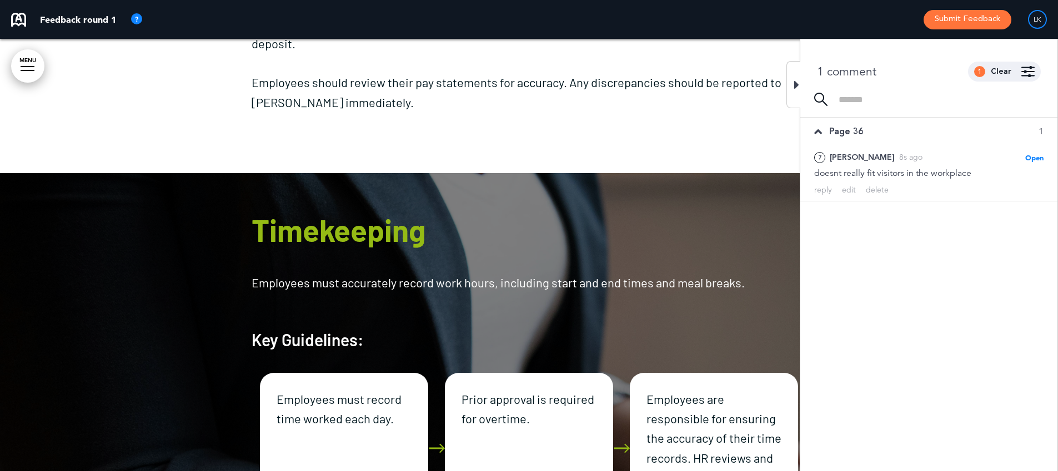
scroll to position [15852, 0]
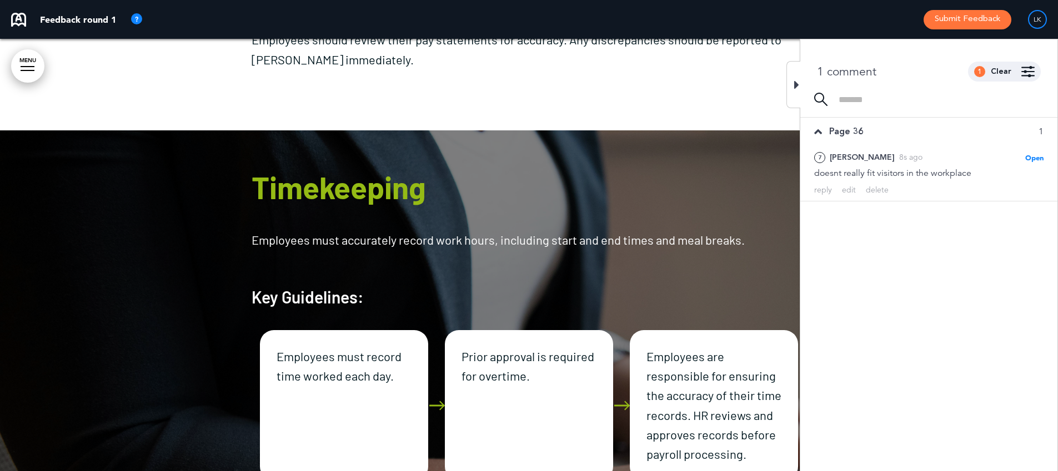
click at [605, 172] on h1 "Timekeeping" at bounding box center [529, 187] width 555 height 31
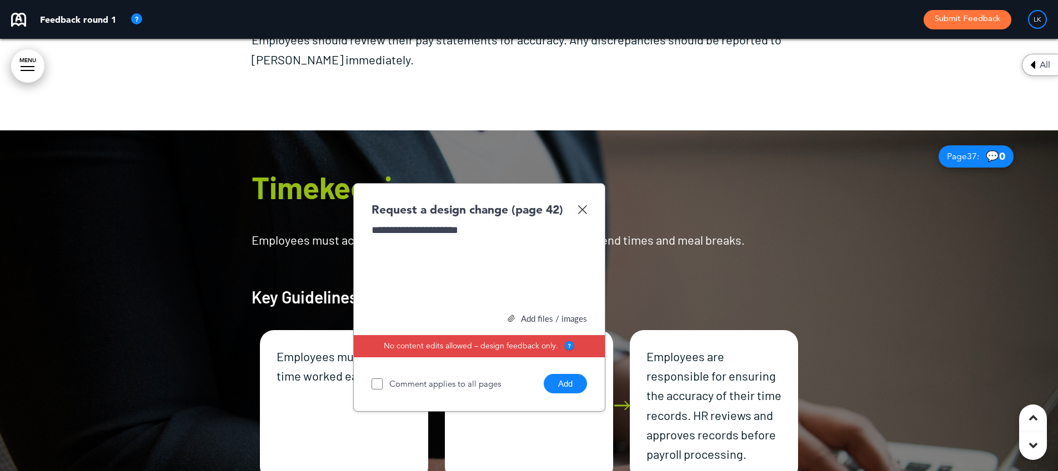
click at [449, 223] on div "**********" at bounding box center [479, 264] width 215 height 83
click at [583, 205] on img at bounding box center [582, 209] width 9 height 9
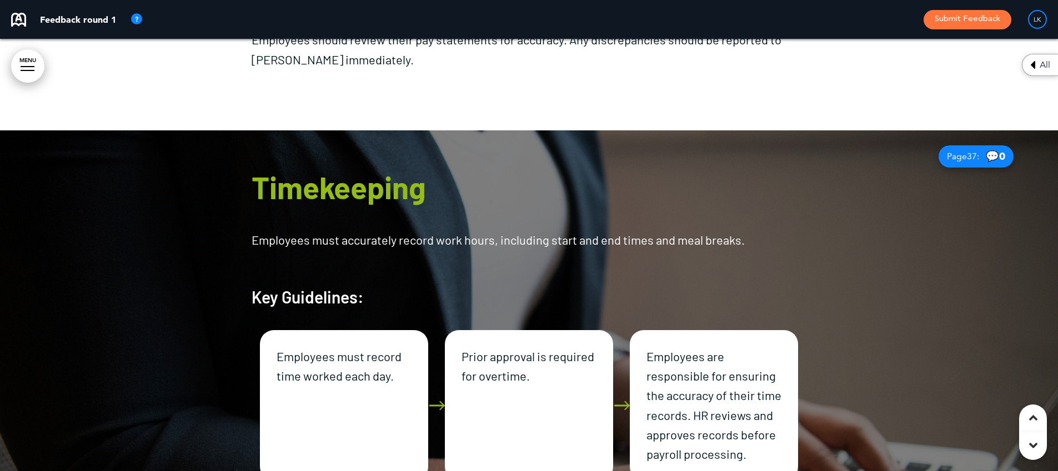
click at [867, 215] on div at bounding box center [529, 337] width 1058 height 412
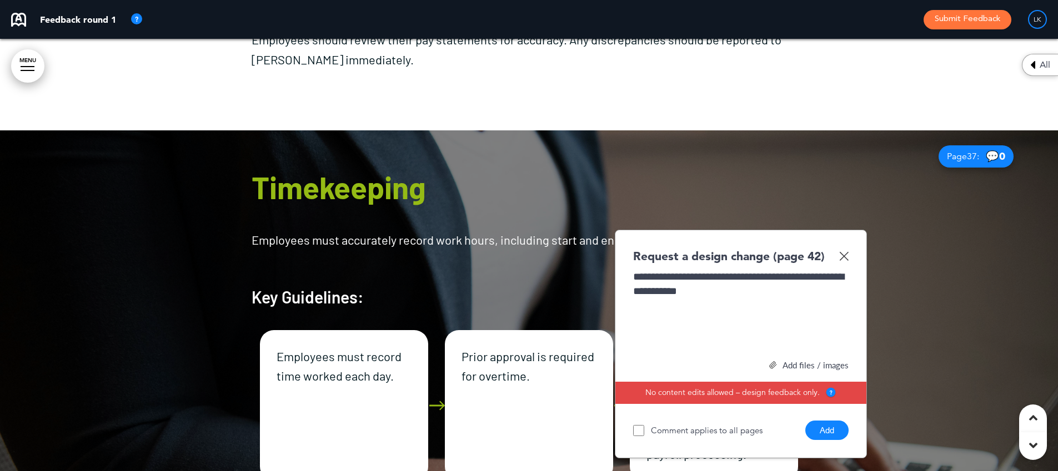
click at [822, 421] on button "Add" at bounding box center [826, 430] width 43 height 19
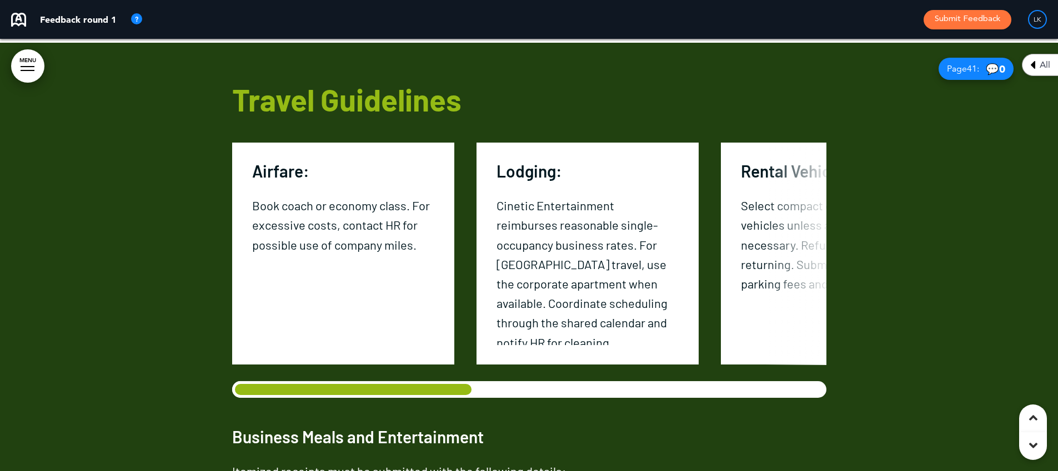
scroll to position [17964, 0]
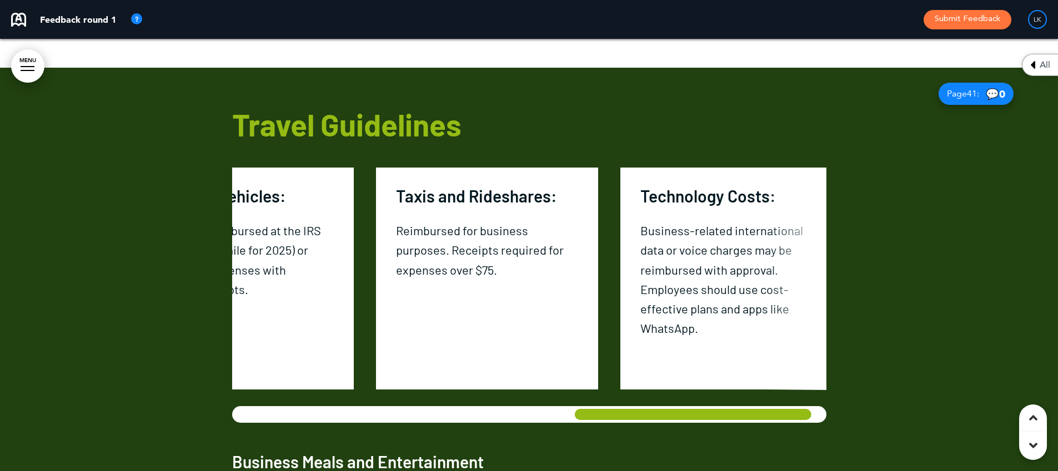
click at [800, 423] on div "Travel Guidelines Airfare: Book coach or economy class. For excessive costs, co…" at bounding box center [529, 376] width 594 height 617
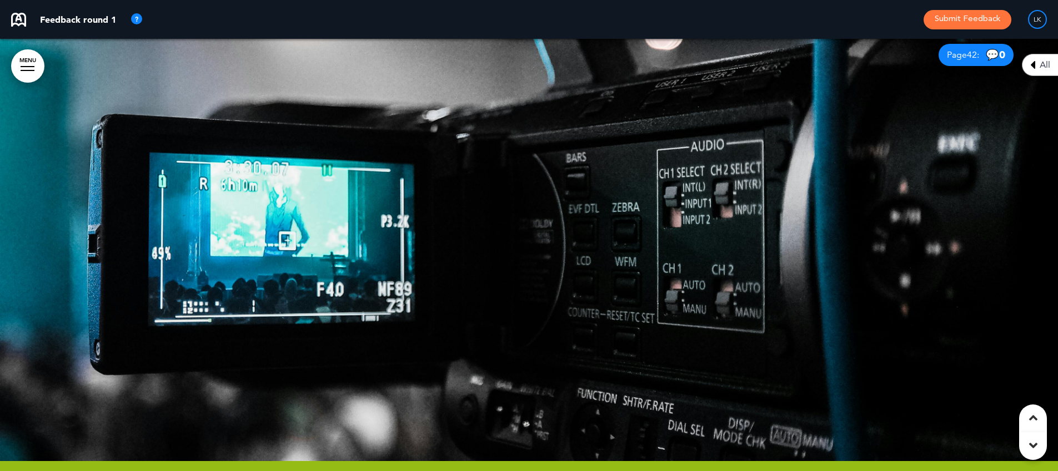
scroll to position [18640, 0]
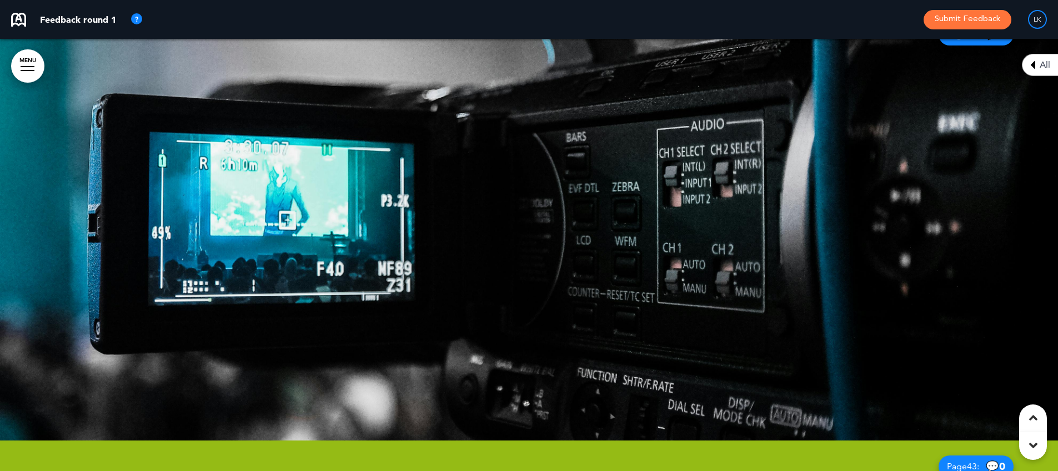
click at [856, 214] on div at bounding box center [529, 224] width 1058 height 433
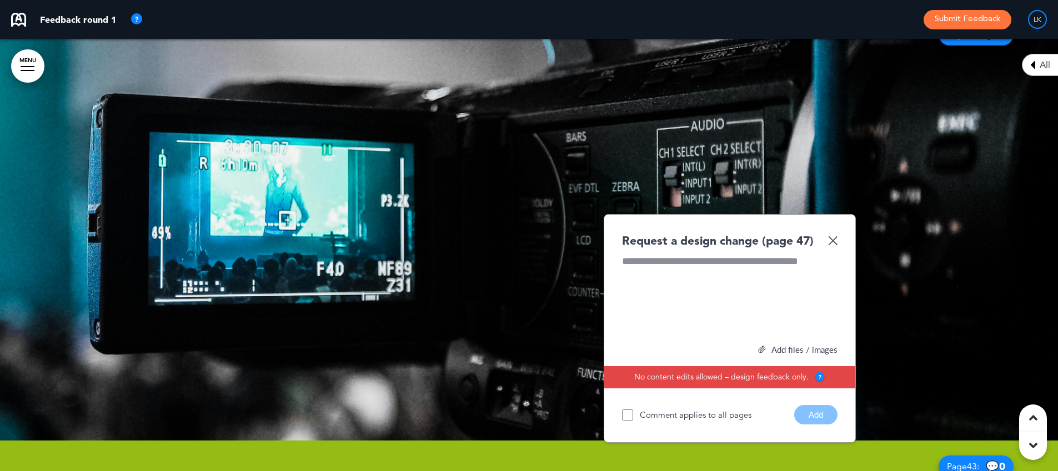
paste div
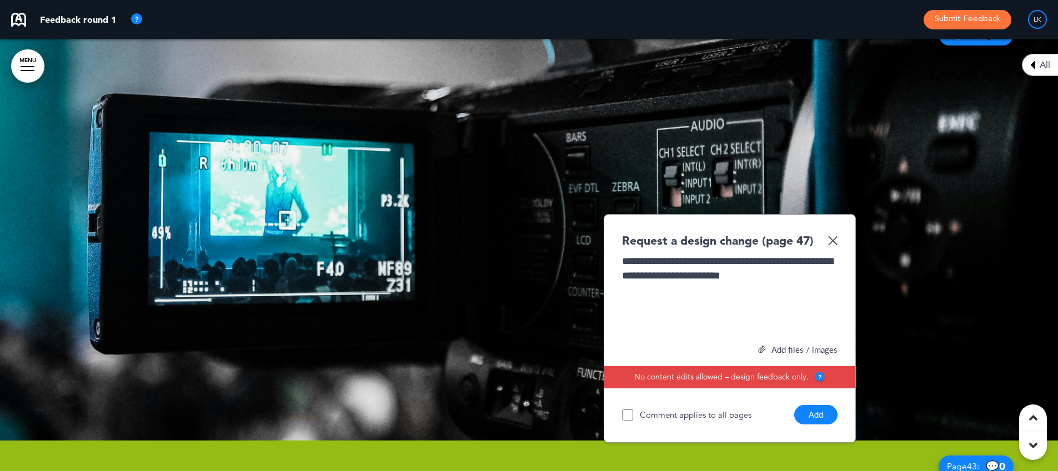
click at [815, 424] on button "Add" at bounding box center [815, 414] width 43 height 19
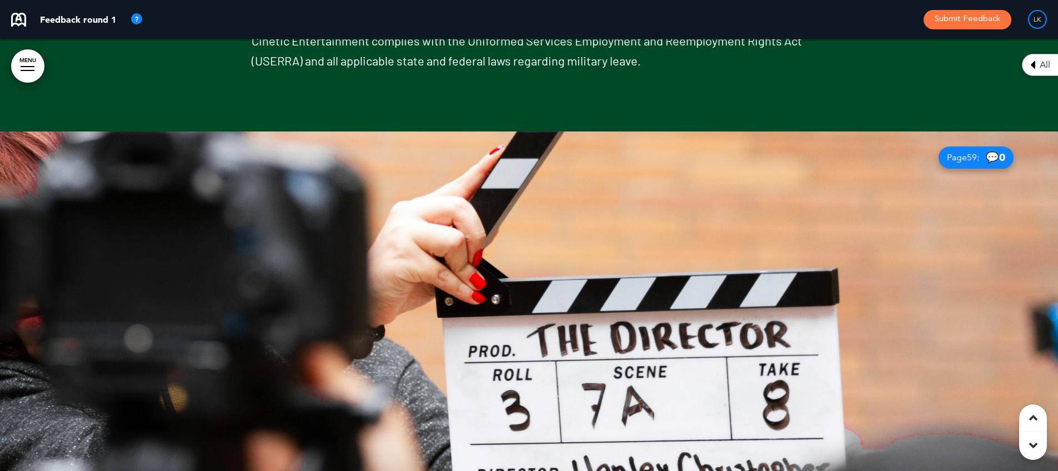
scroll to position [27134, 0]
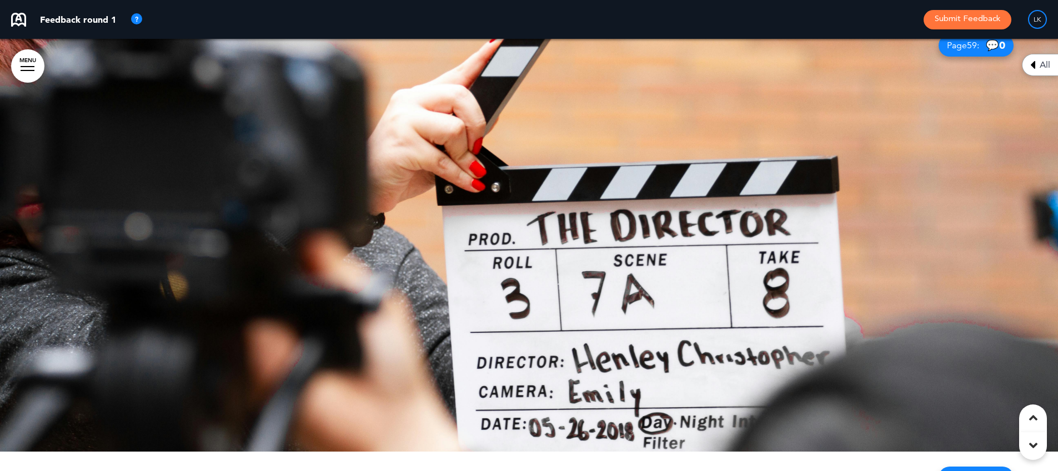
click at [921, 202] on div at bounding box center [529, 235] width 1058 height 433
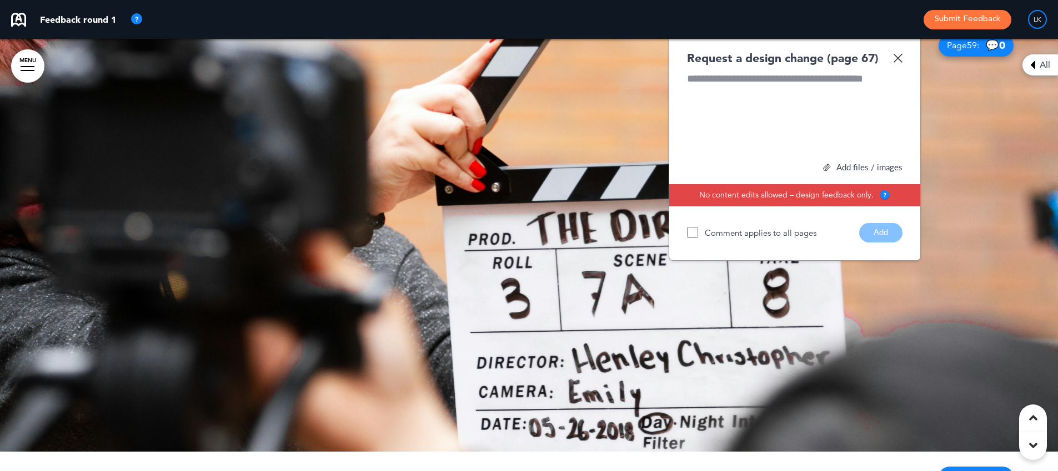
paste div
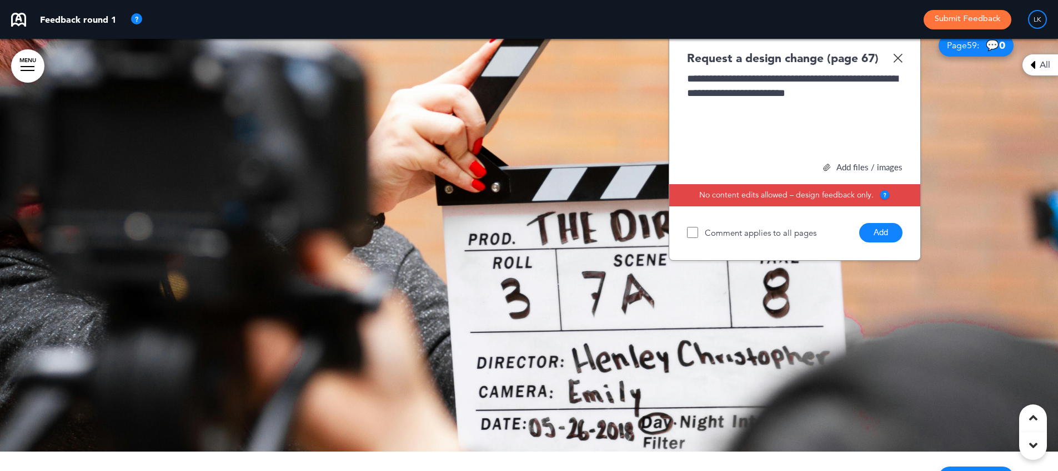
click at [884, 223] on button "Add" at bounding box center [880, 232] width 43 height 19
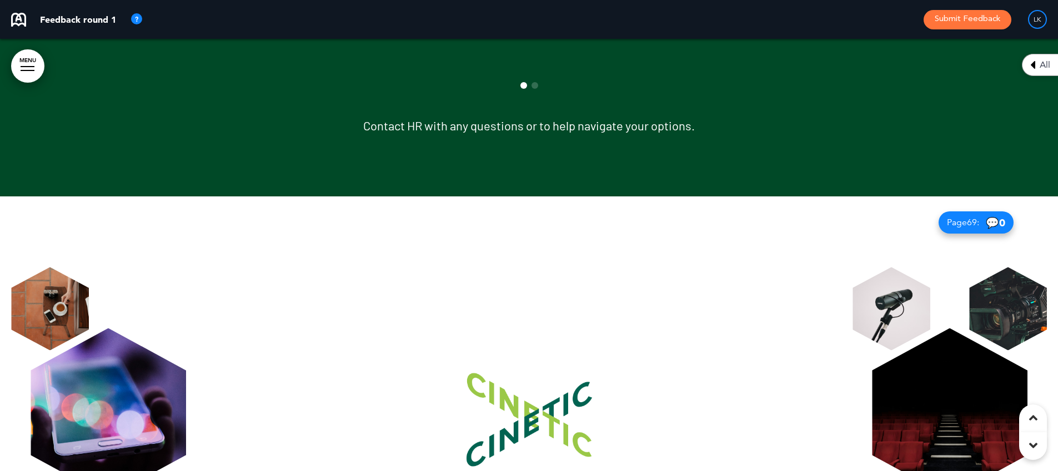
scroll to position [31511, 0]
click at [1011, 267] on img at bounding box center [1008, 308] width 78 height 83
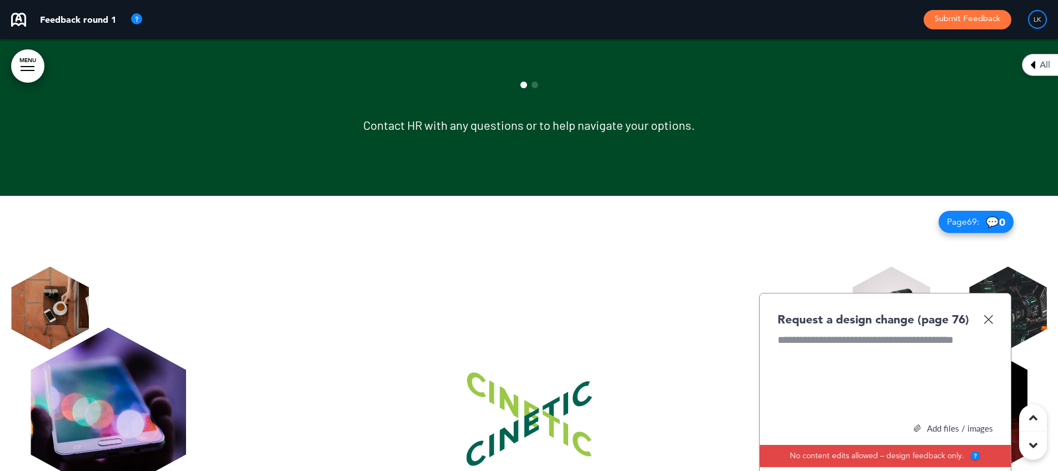
paste div
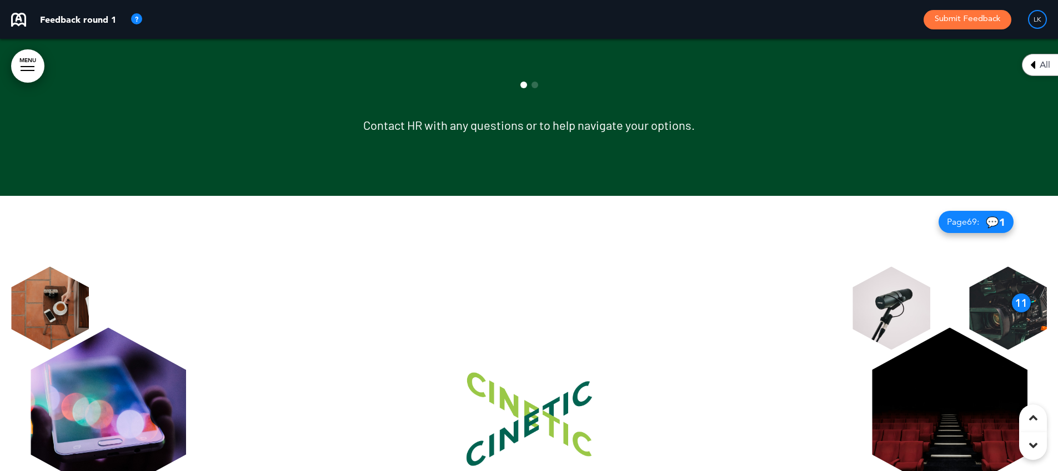
click at [944, 17] on button "Submit Feedback" at bounding box center [968, 19] width 88 height 19
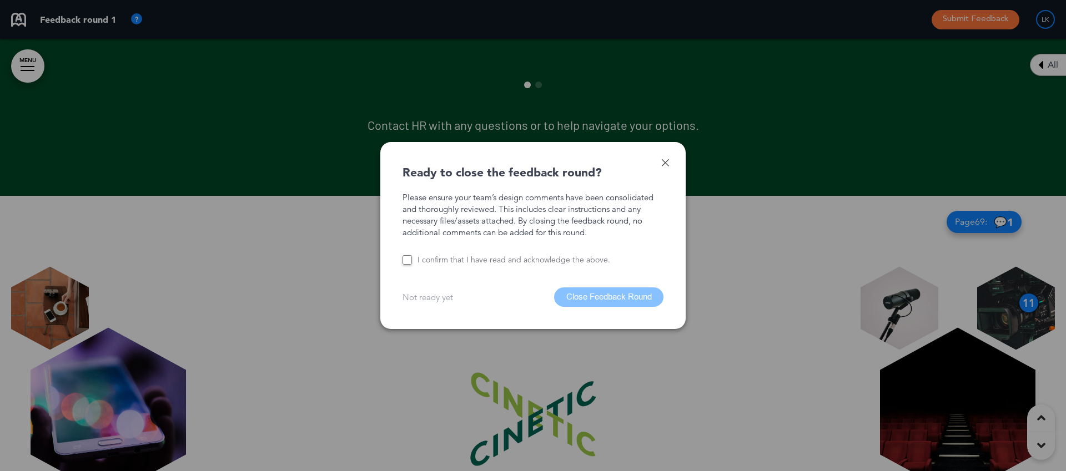
click at [505, 253] on div "Please ensure your team’s design comments have been consolidated and thoroughly…" at bounding box center [533, 229] width 261 height 74
click at [499, 266] on div "Ready to close the feedback round? Please ensure your team’s design comments ha…" at bounding box center [532, 235] width 305 height 187
click at [407, 266] on div "Ready to close the feedback round? Please ensure your team’s design comments ha…" at bounding box center [532, 235] width 305 height 187
click at [423, 298] on p "Not ready yet" at bounding box center [428, 298] width 51 height 12
